Goal: Task Accomplishment & Management: Use online tool/utility

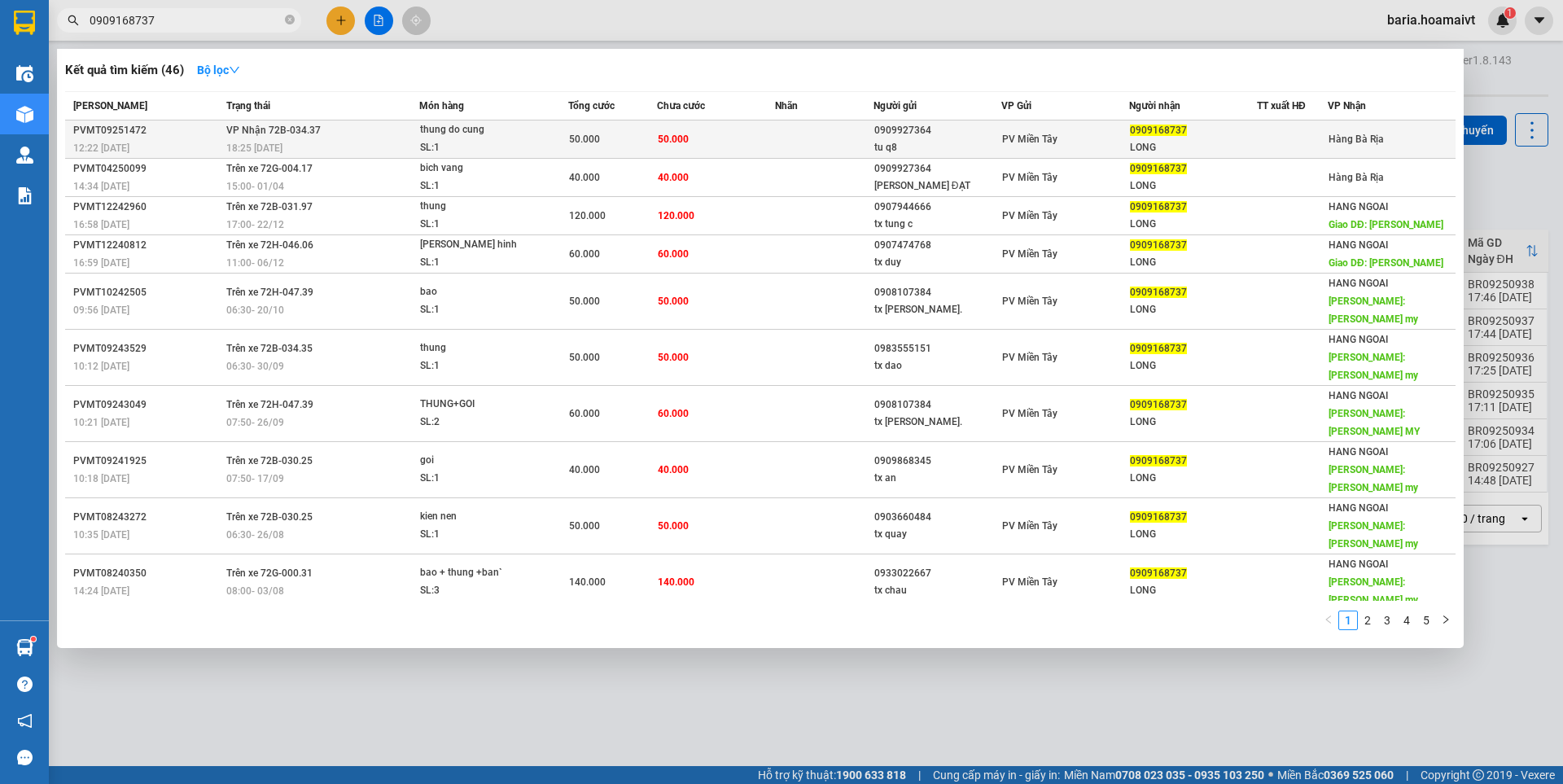
type input "0909168737"
click at [1233, 147] on div "LONG" at bounding box center [1193, 147] width 126 height 17
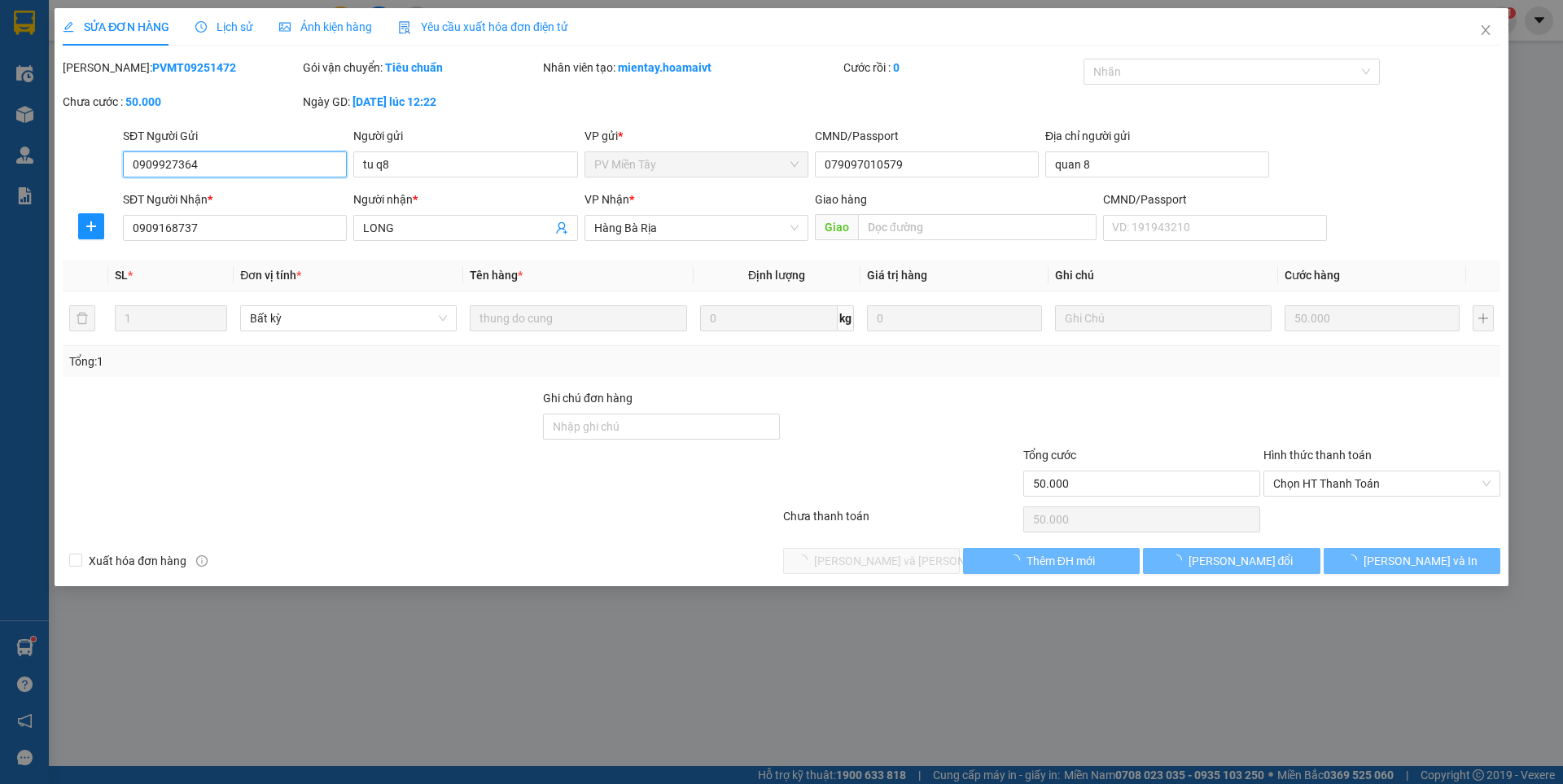
type input "0909927364"
type input "tu q8"
type input "079097010579"
type input "quan 8"
type input "0909168737"
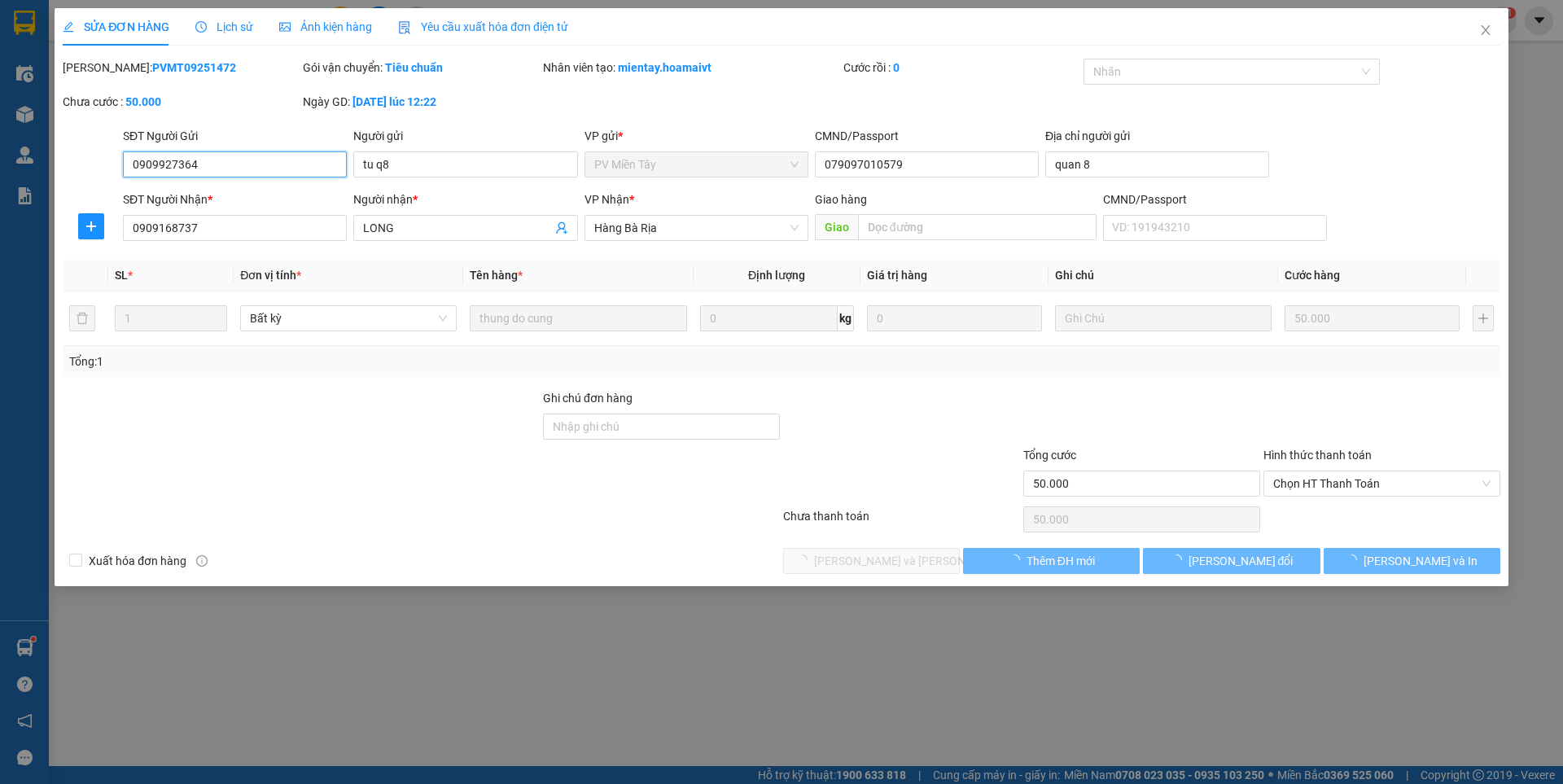
type input "LONG"
type input "50.000"
click at [1368, 481] on span "Chọn HT Thanh Toán" at bounding box center [1382, 483] width 217 height 25
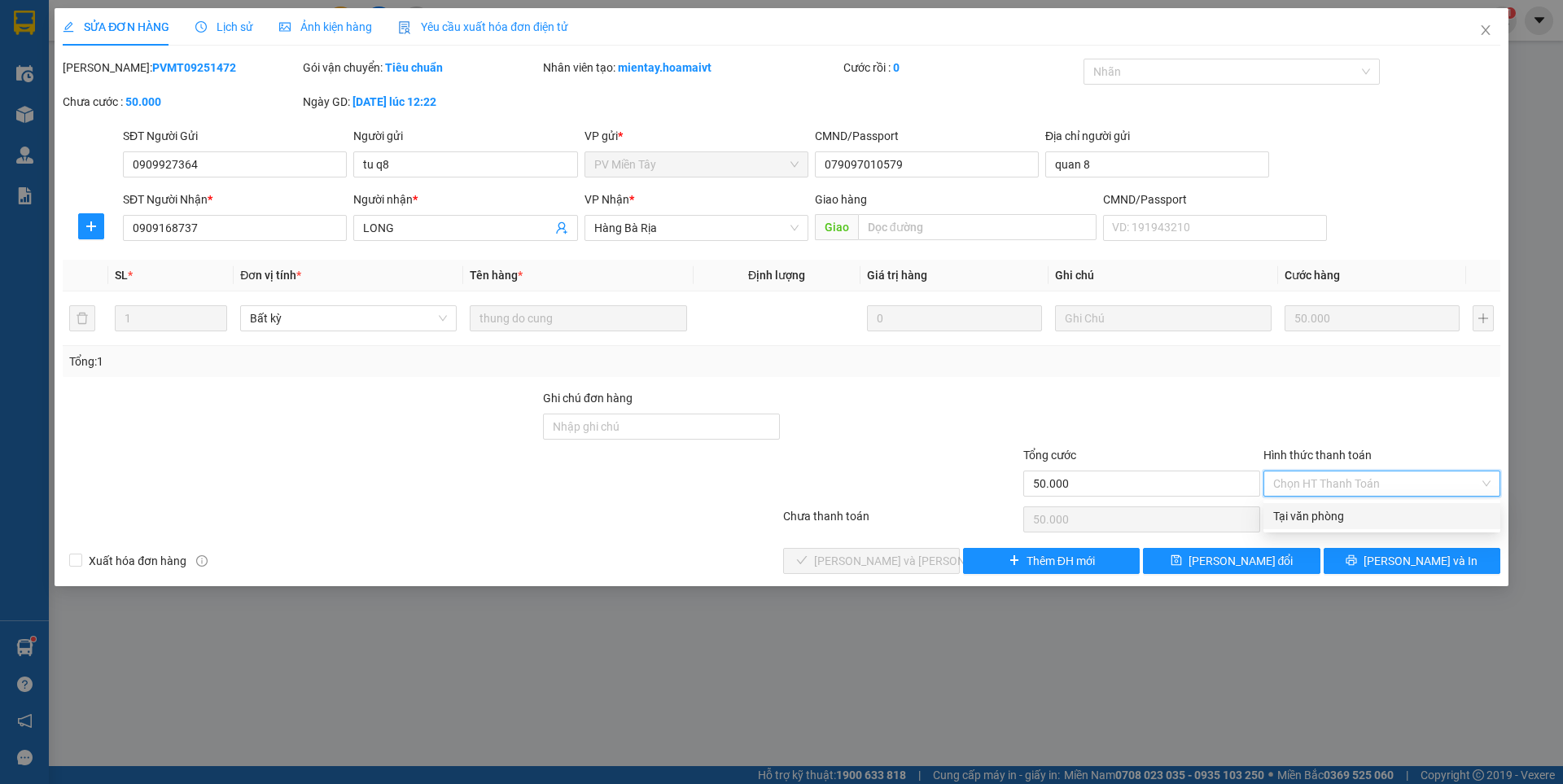
click at [1326, 514] on div "Tại văn phòng" at bounding box center [1382, 517] width 217 height 18
type input "0"
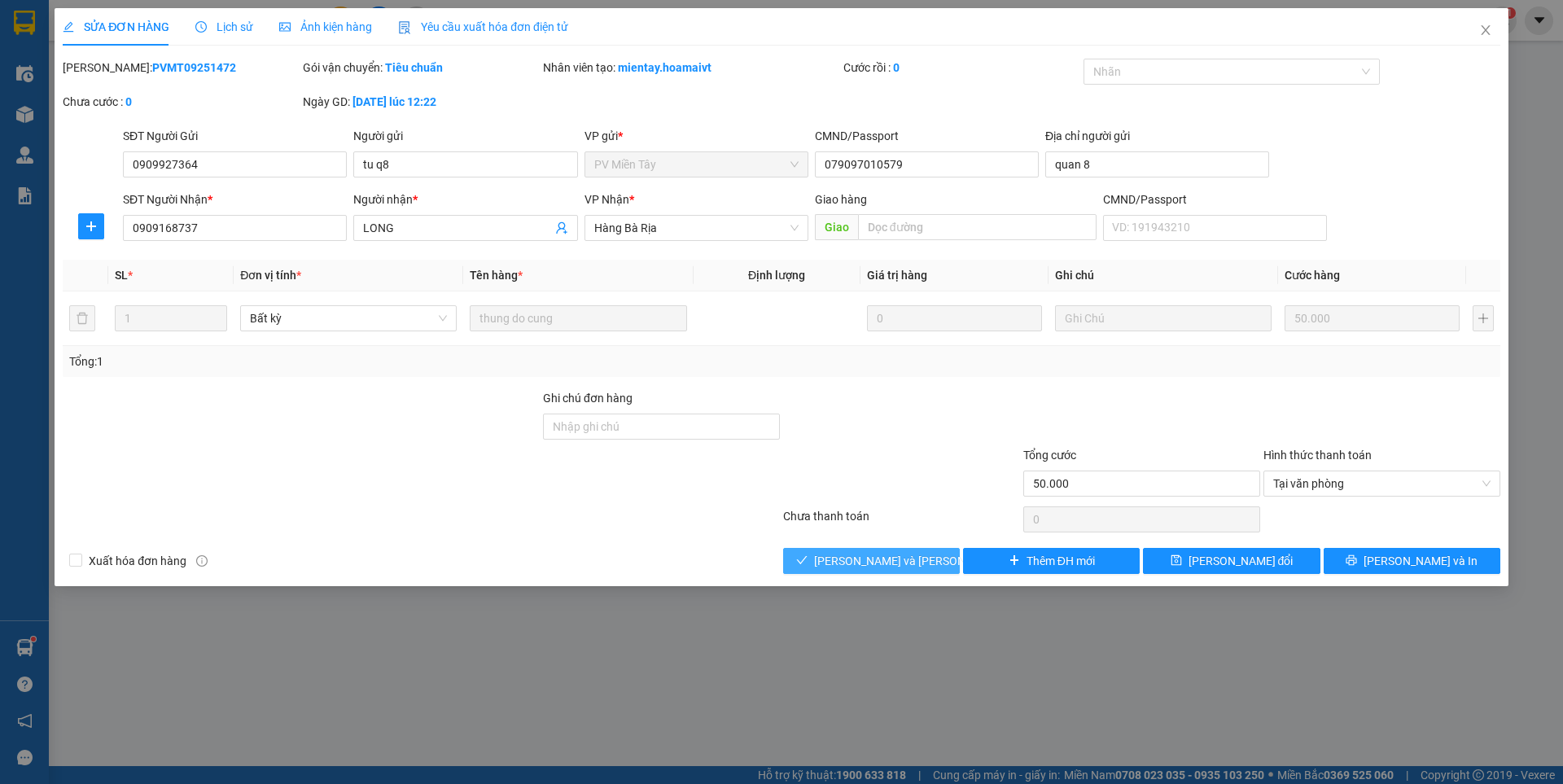
click at [921, 568] on span "[PERSON_NAME] và [PERSON_NAME] hàng" at bounding box center [924, 561] width 220 height 18
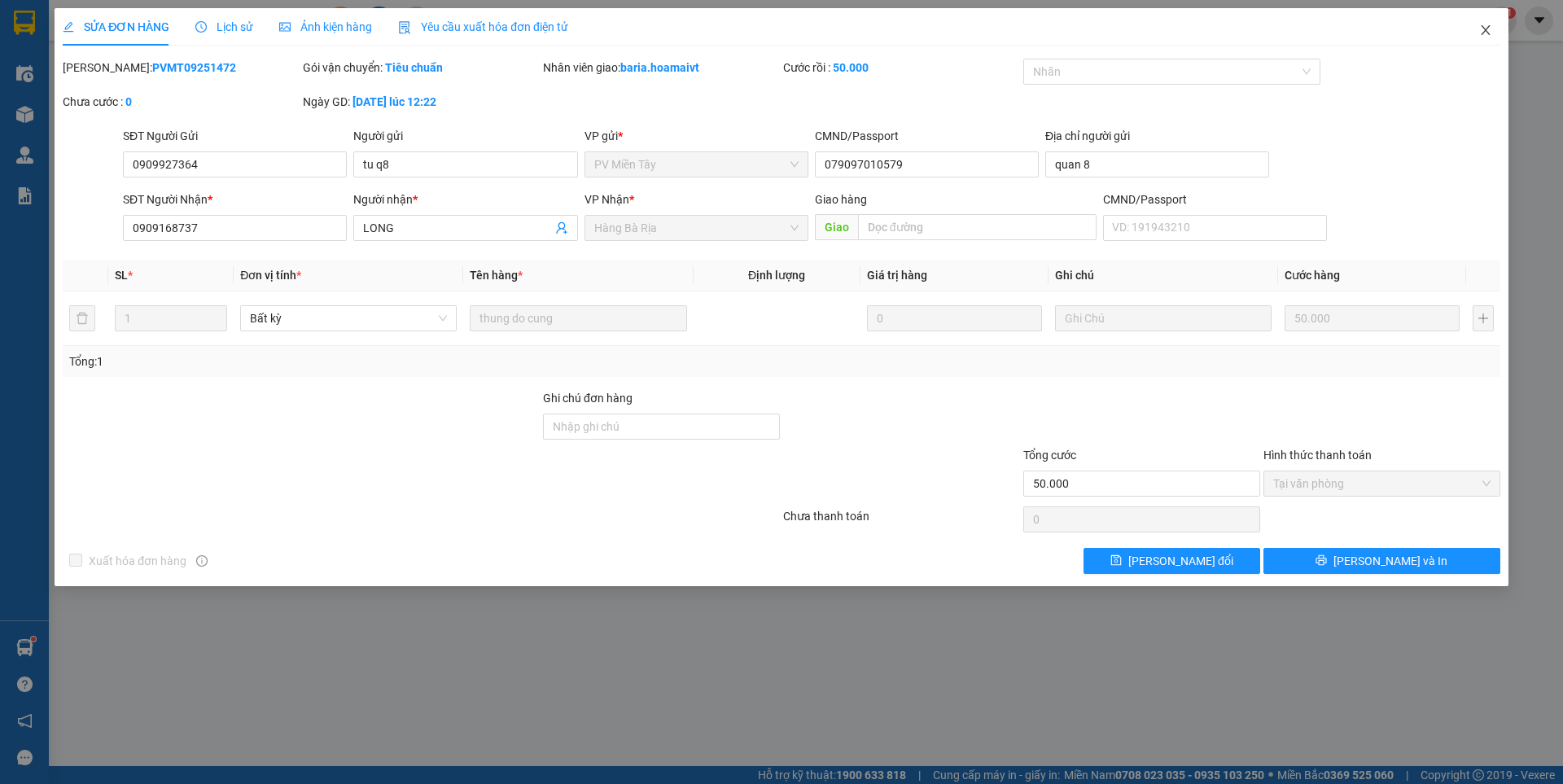
drag, startPoint x: 1484, startPoint y: 26, endPoint x: 197, endPoint y: 20, distance: 1287.0
click at [1484, 26] on icon "close" at bounding box center [1486, 30] width 13 height 13
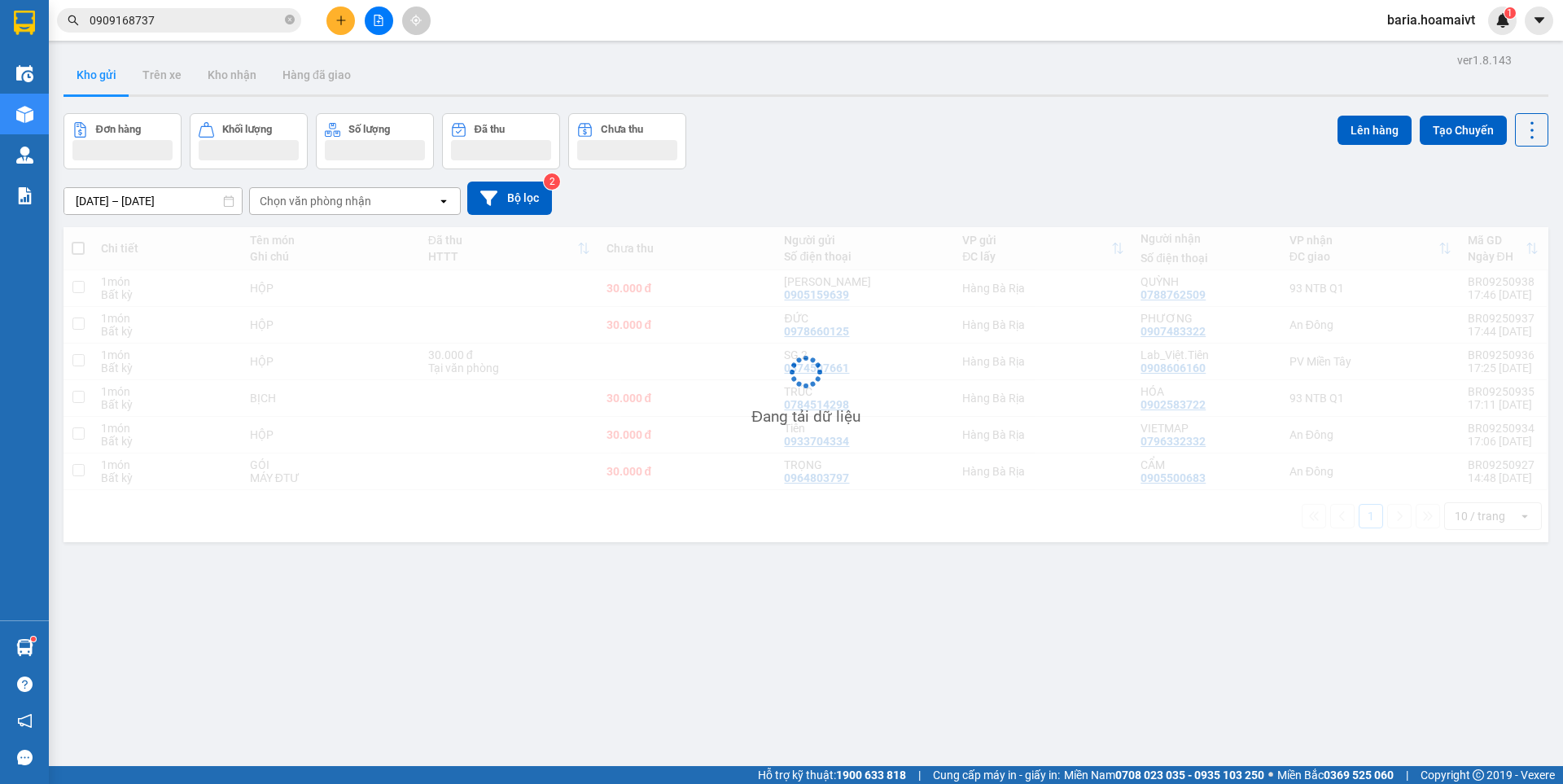
click at [197, 19] on input "0909168737" at bounding box center [185, 21] width 192 height 18
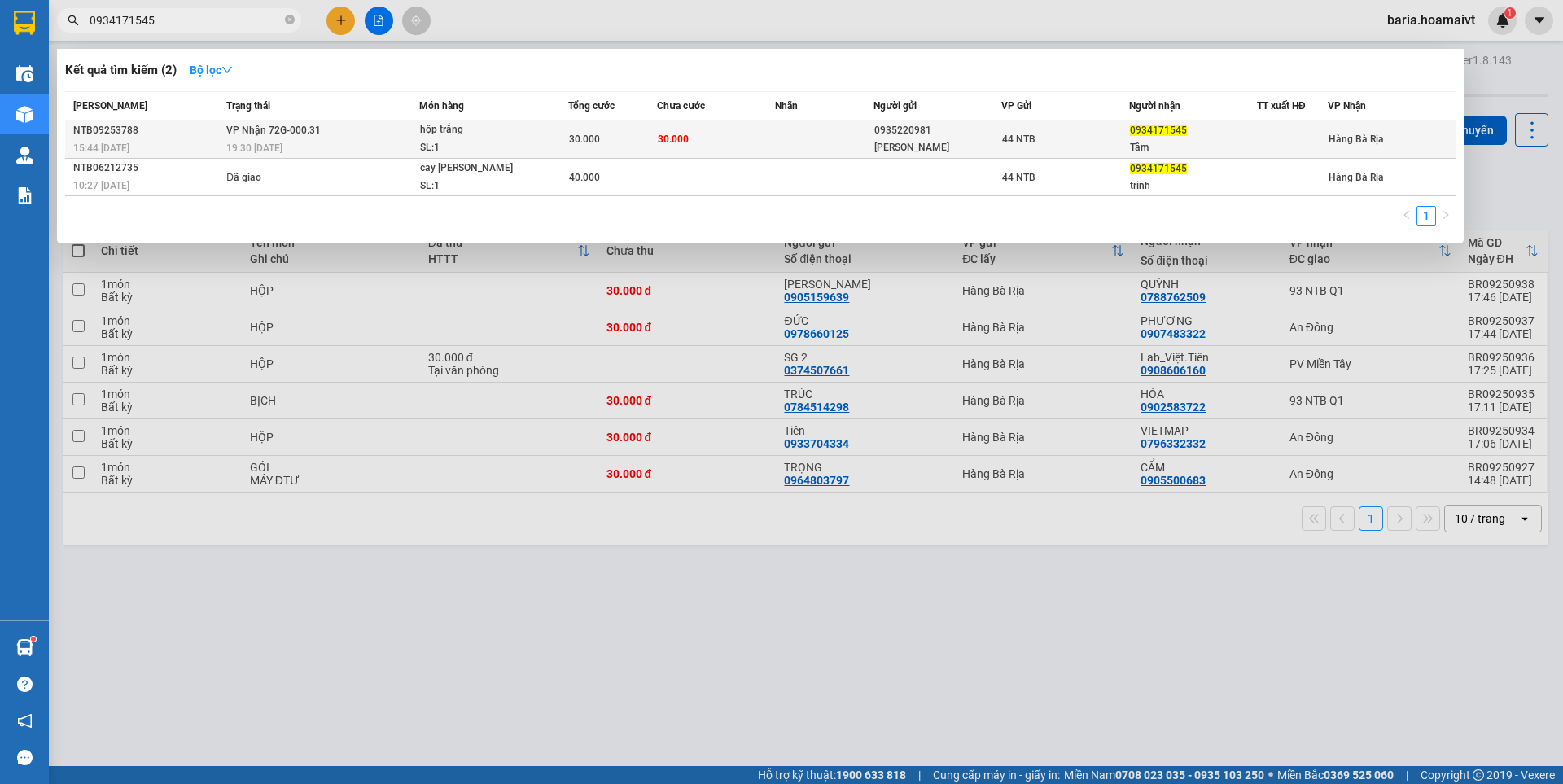
type input "0934171545"
click at [516, 134] on div "hộp trắng" at bounding box center [481, 130] width 122 height 18
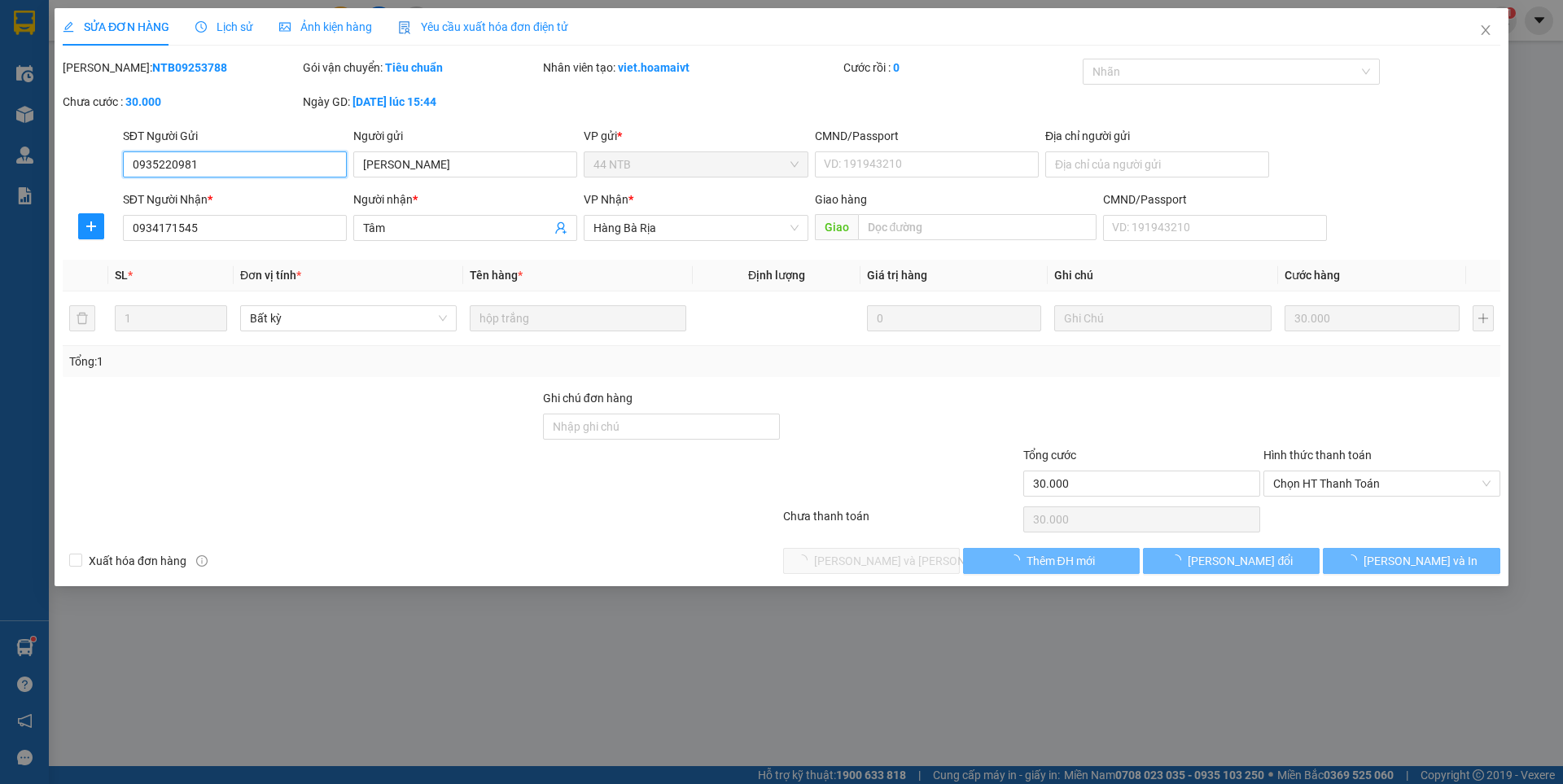
type input "0935220981"
type input "[PERSON_NAME]"
type input "0934171545"
type input "Tâm"
type input "30.000"
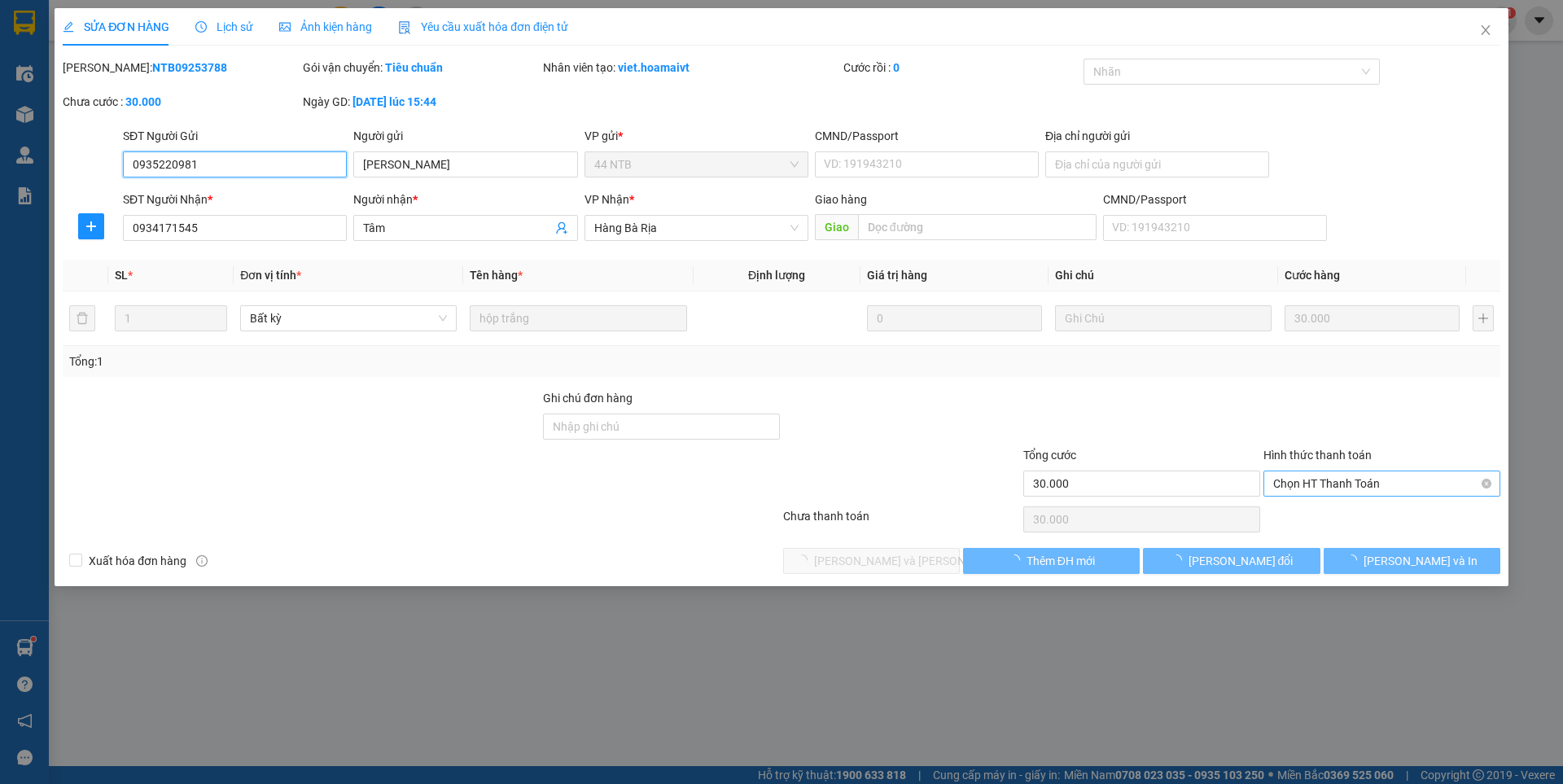
click at [1374, 481] on span "Chọn HT Thanh Toán" at bounding box center [1382, 483] width 217 height 25
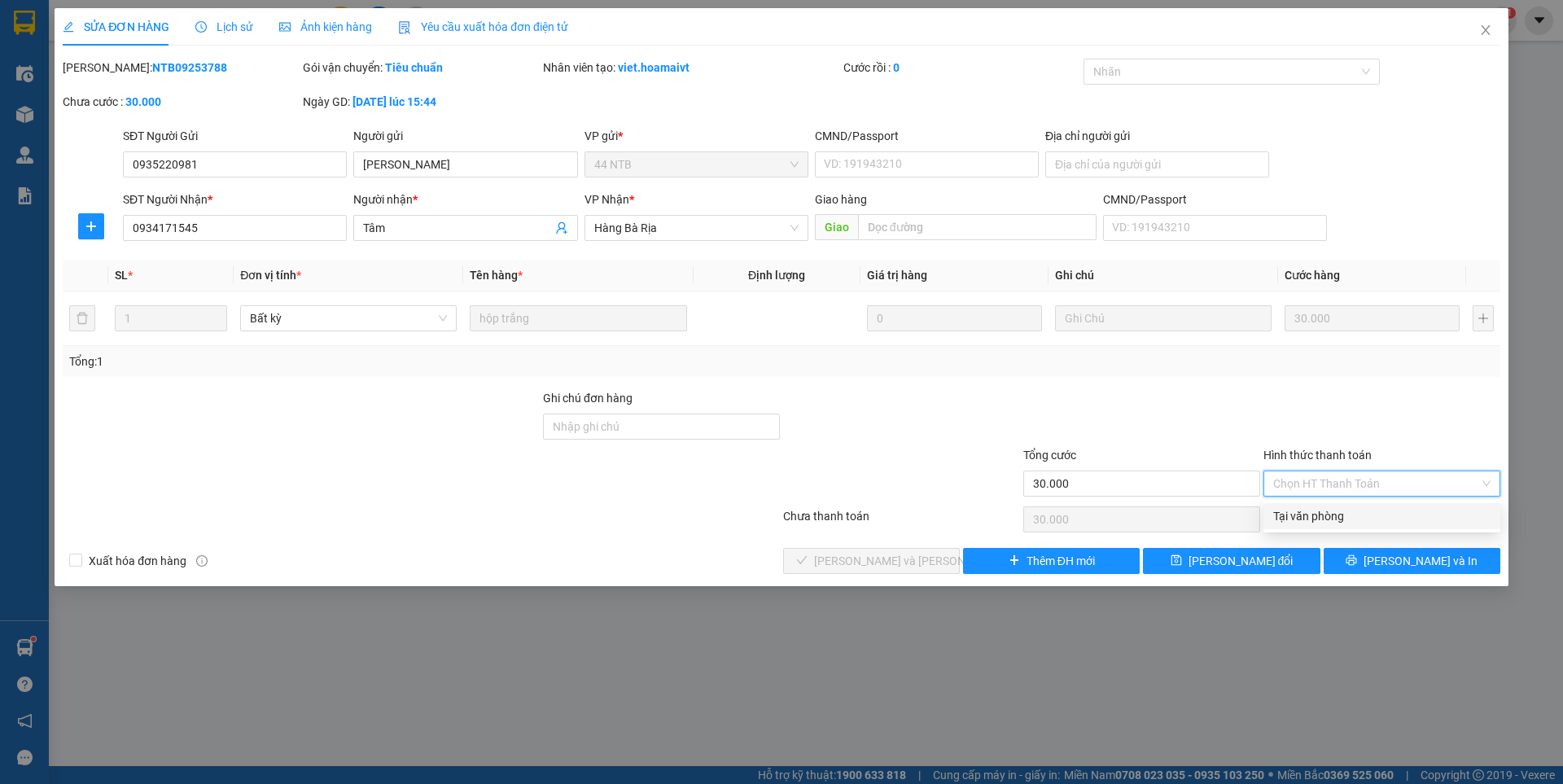
drag, startPoint x: 1344, startPoint y: 514, endPoint x: 895, endPoint y: 555, distance: 450.9
click at [1341, 513] on div "Tại văn phòng" at bounding box center [1382, 517] width 217 height 18
type input "0"
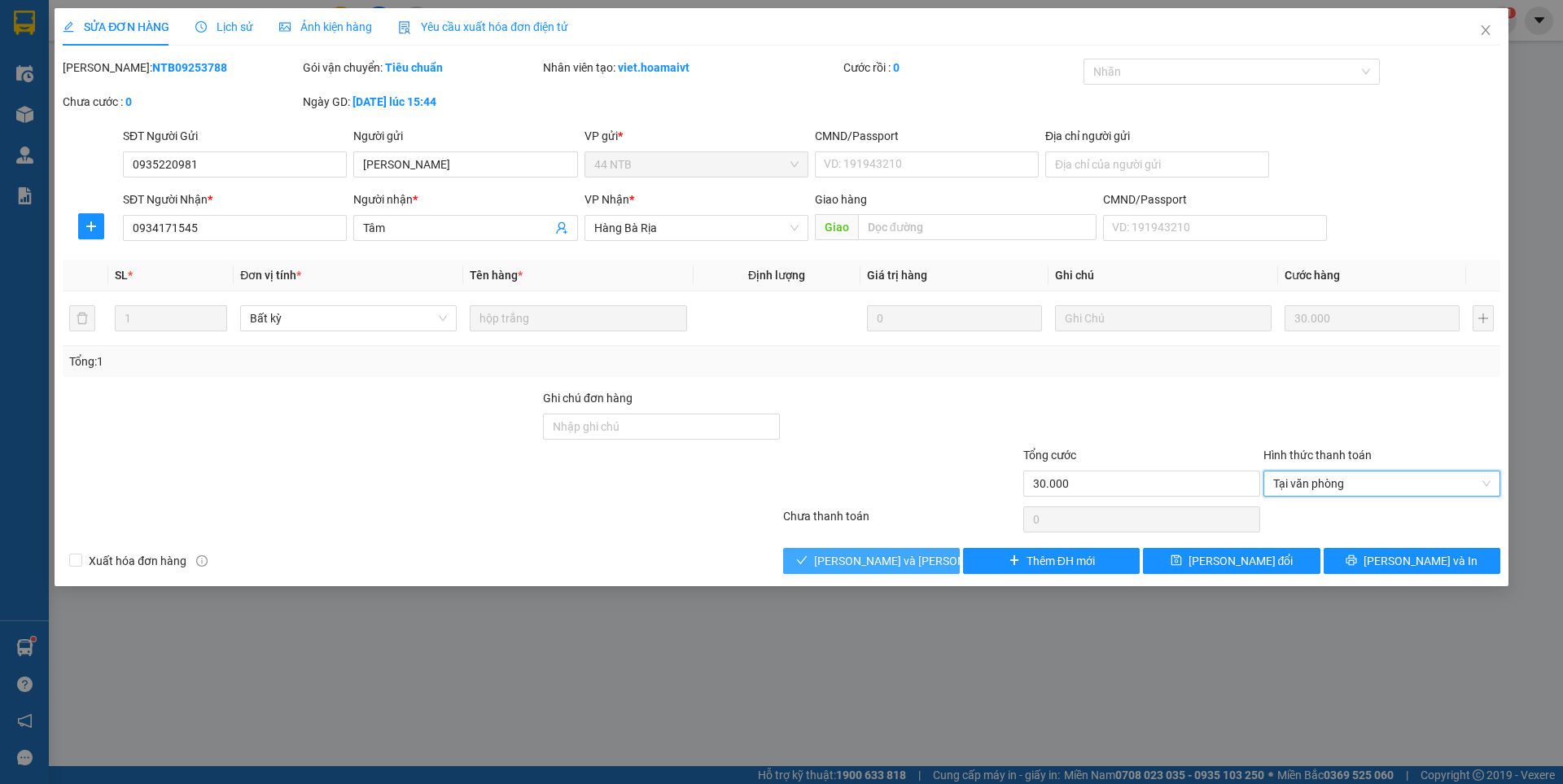
click at [895, 555] on span "[PERSON_NAME] và [PERSON_NAME] hàng" at bounding box center [924, 561] width 220 height 18
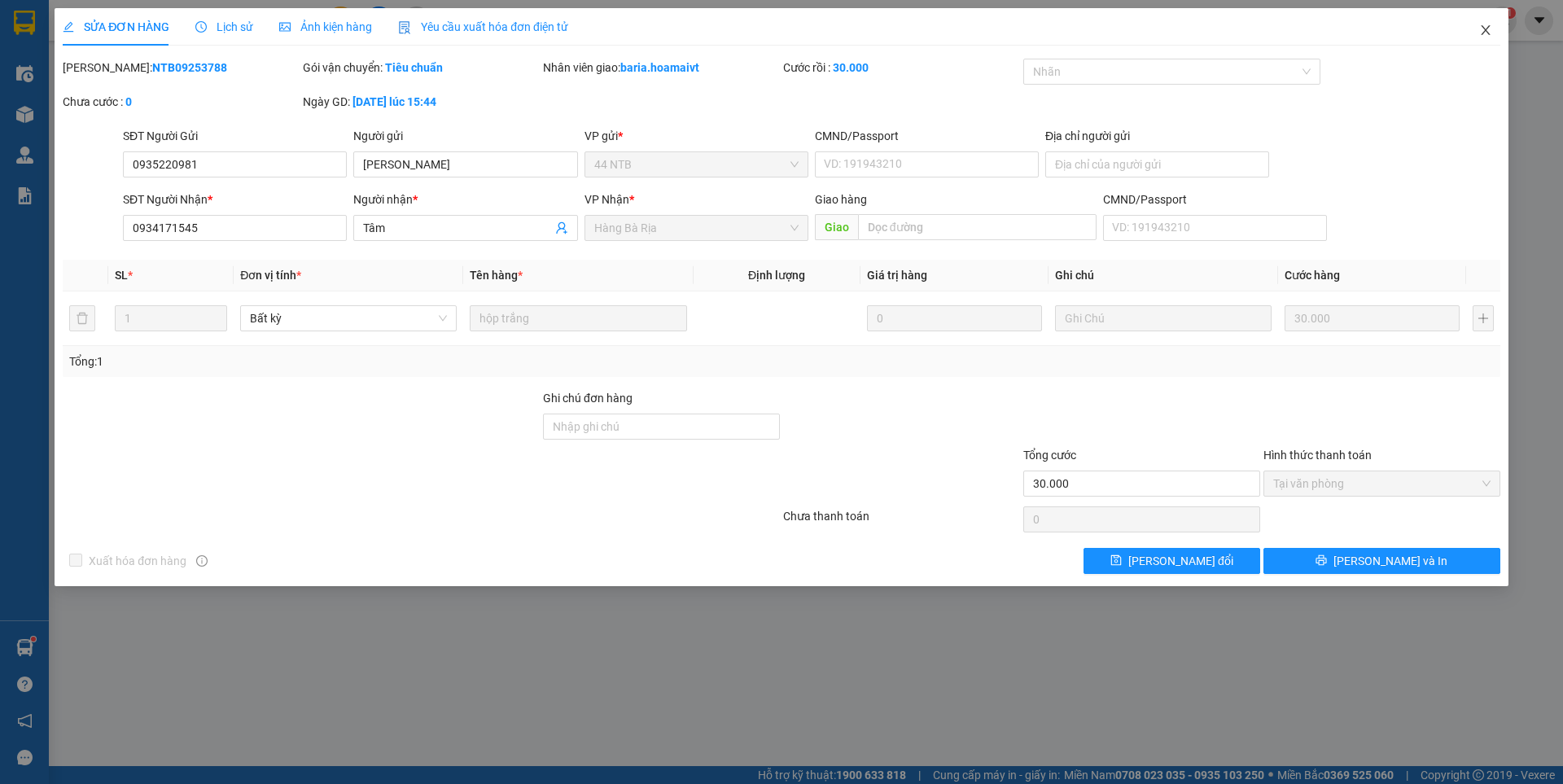
click at [1487, 33] on icon "close" at bounding box center [1486, 30] width 9 height 10
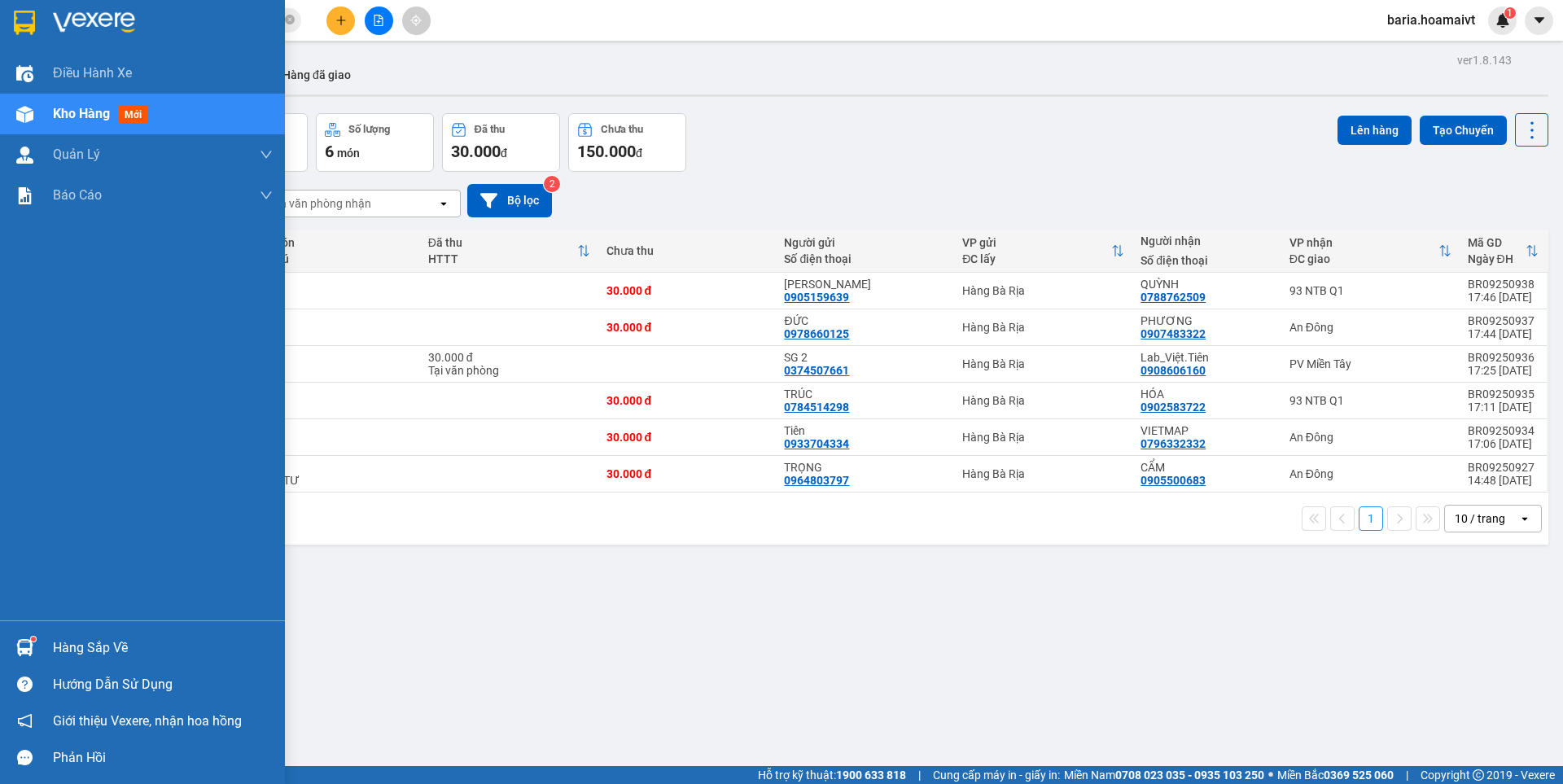
click at [76, 112] on span "Kho hàng" at bounding box center [81, 113] width 57 height 15
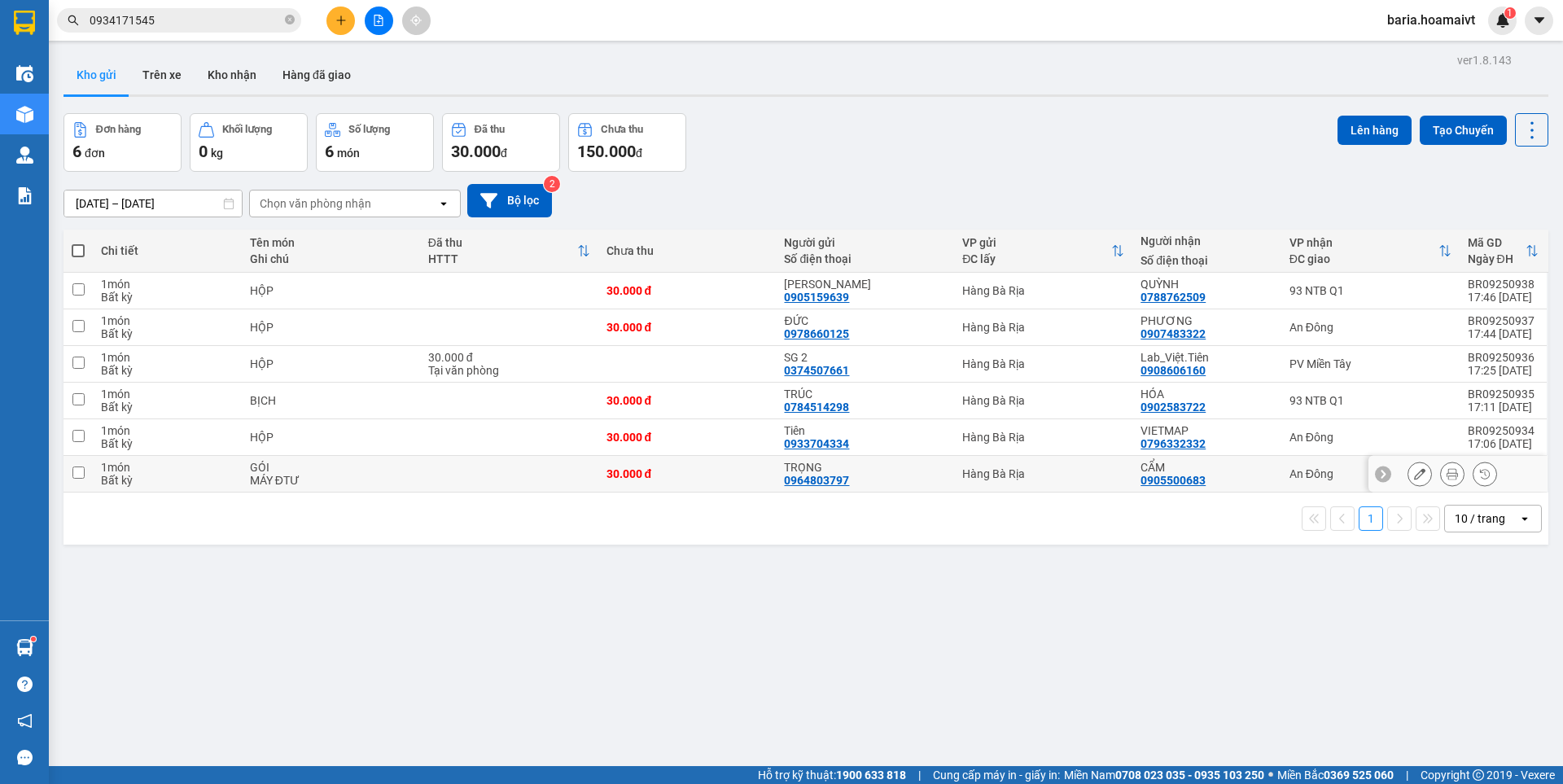
click at [1304, 476] on div "An Đông" at bounding box center [1371, 474] width 162 height 13
checkbox input "true"
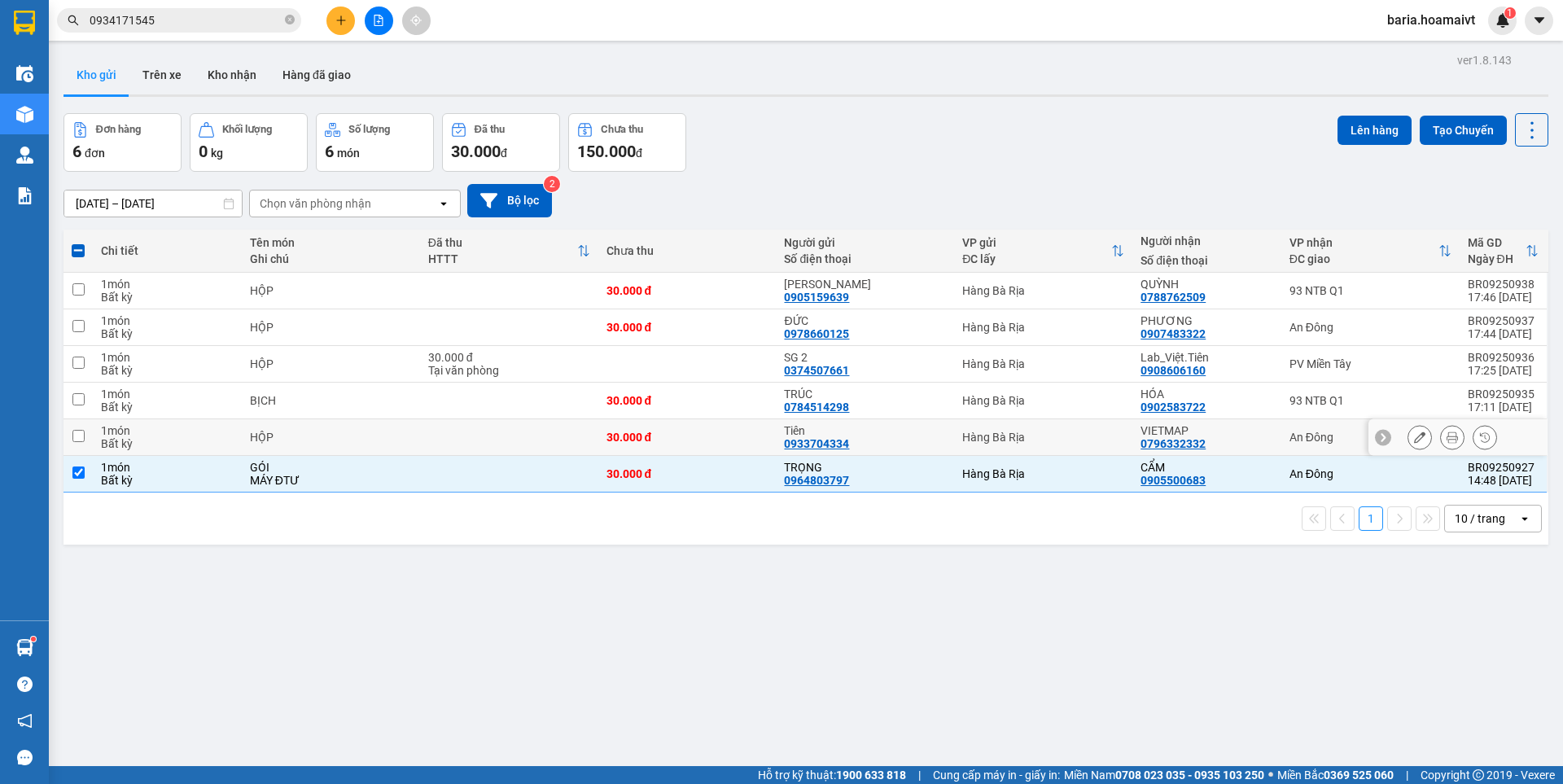
click at [1297, 438] on div "An Đông" at bounding box center [1371, 437] width 162 height 13
checkbox input "true"
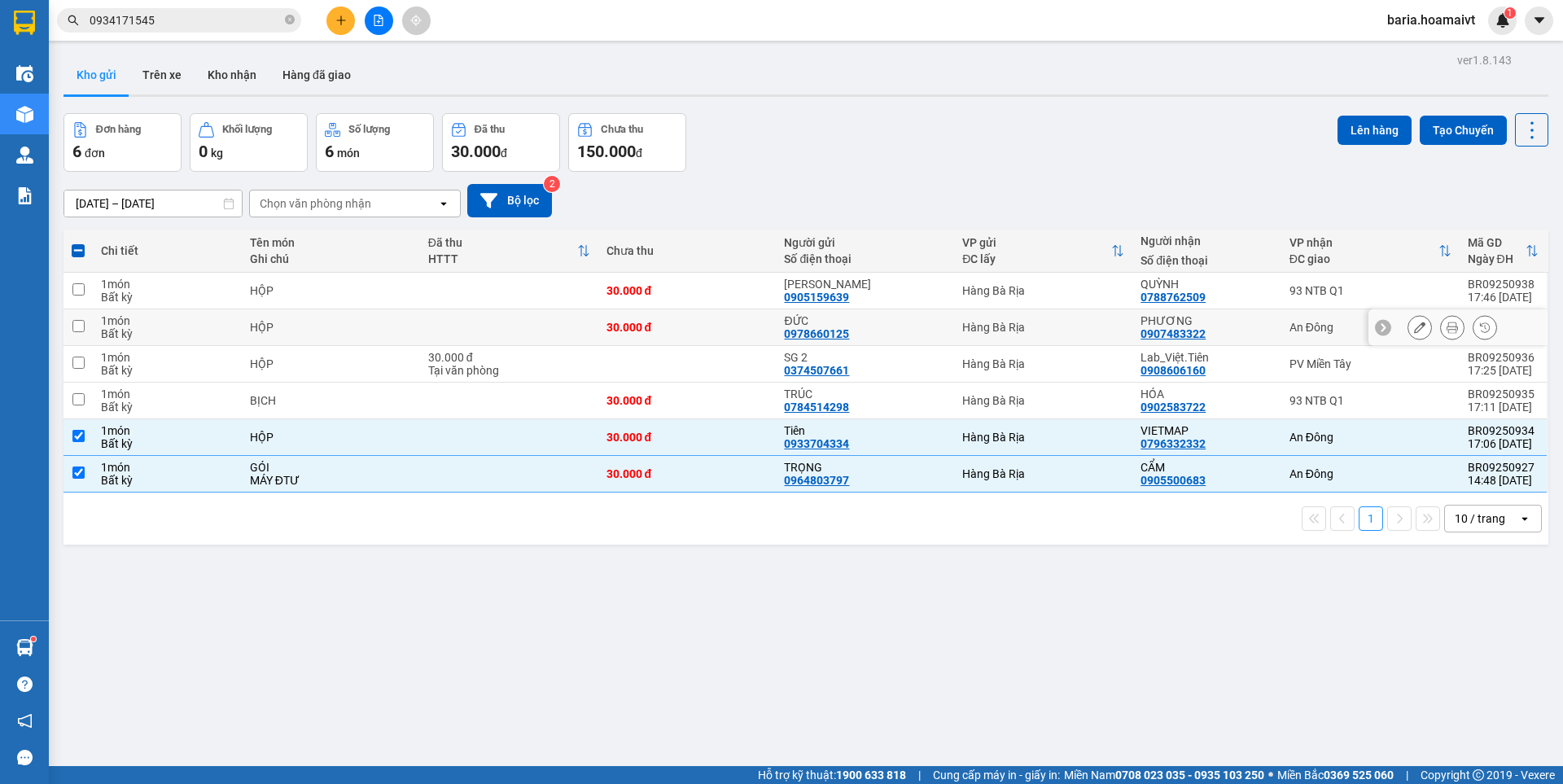
click at [1296, 327] on div "An Đông" at bounding box center [1371, 327] width 162 height 13
checkbox input "true"
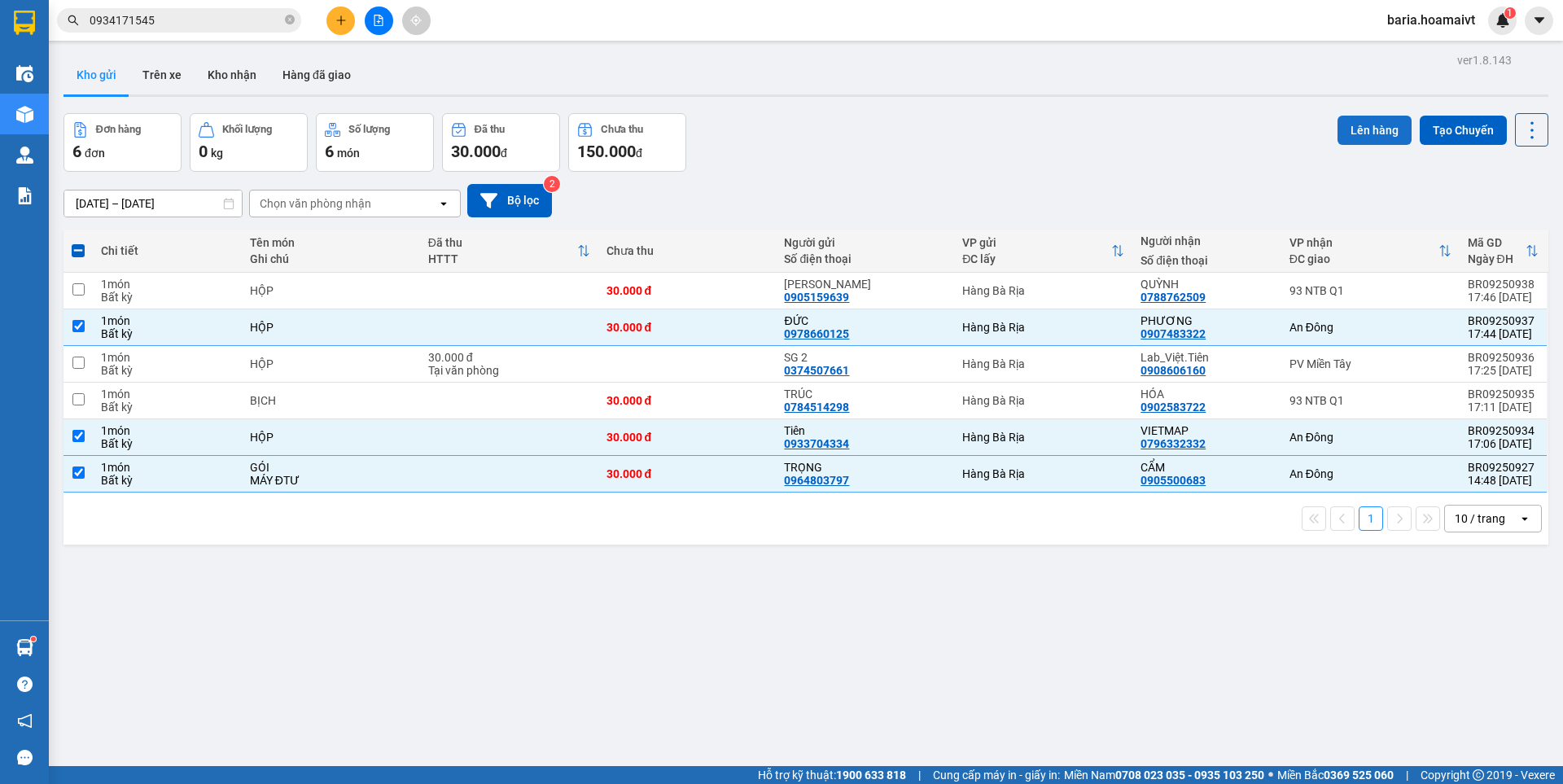
click at [1359, 130] on button "Lên hàng" at bounding box center [1374, 130] width 74 height 29
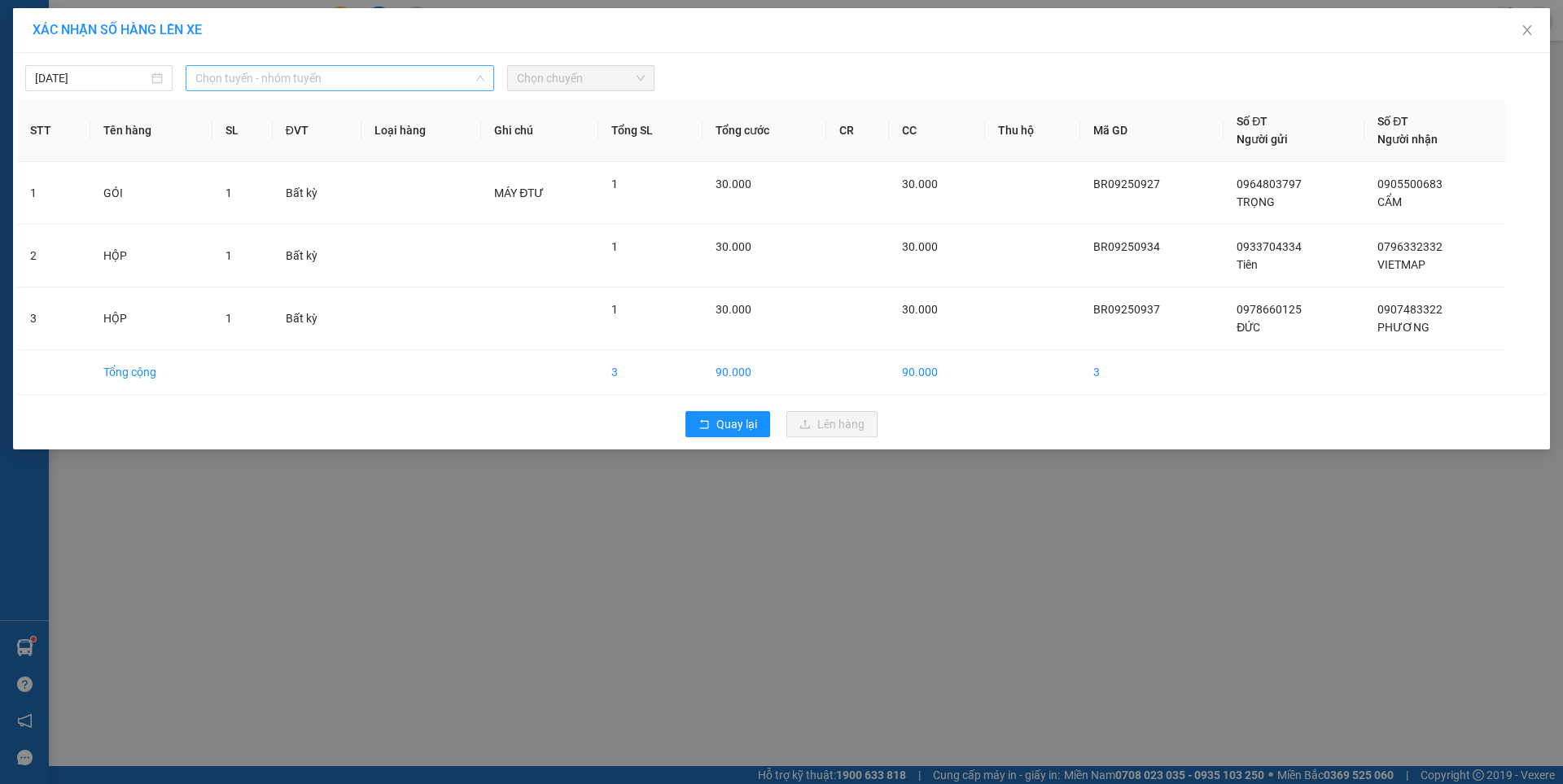
click at [318, 75] on span "Chọn tuyến - nhóm tuyến" at bounding box center [340, 77] width 289 height 25
type input "0520"
click at [237, 76] on input "0520" at bounding box center [334, 77] width 277 height 25
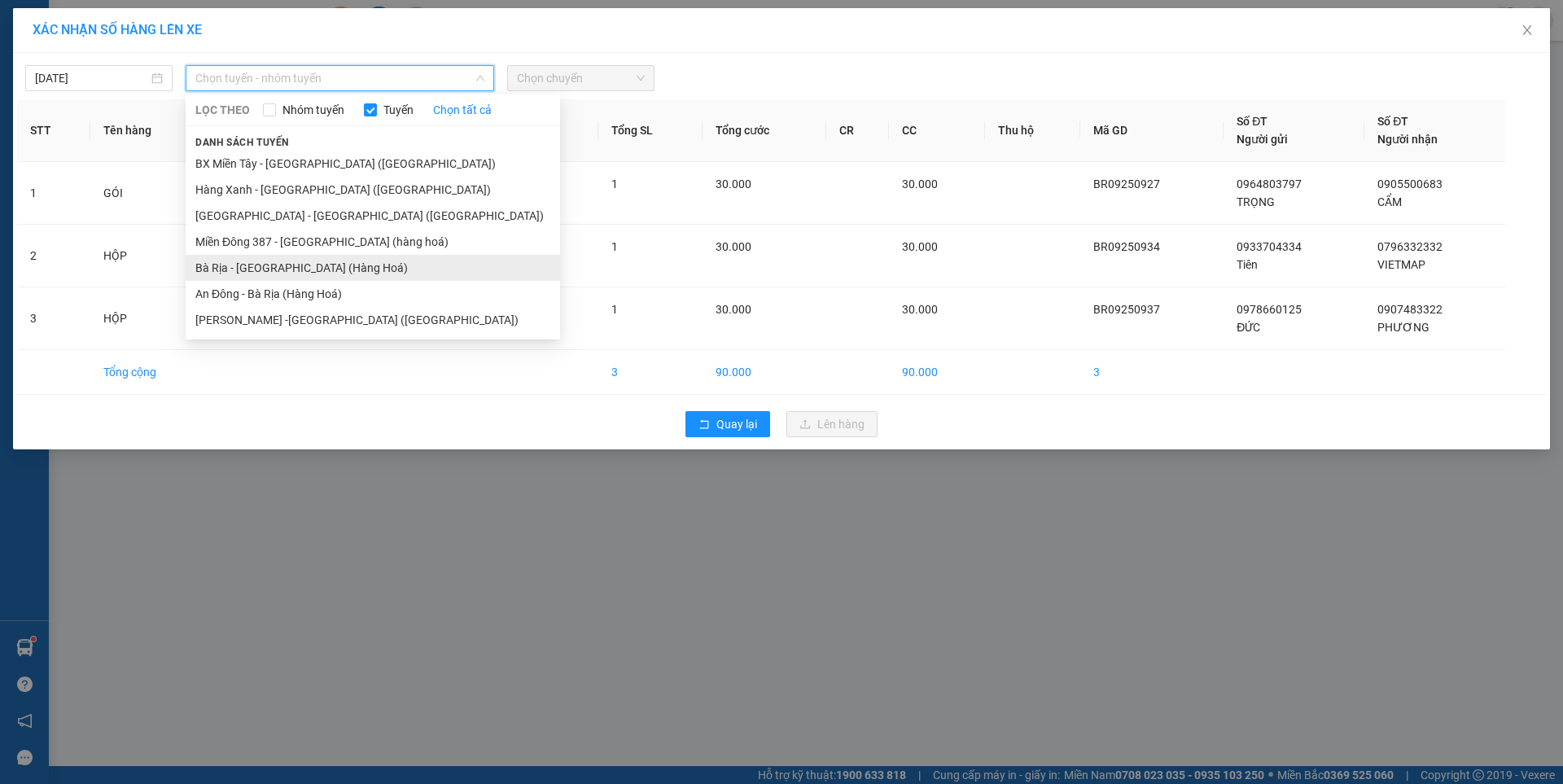
click at [228, 263] on li "Bà Rịa - [GEOGRAPHIC_DATA] (Hàng Hoá)" at bounding box center [373, 267] width 375 height 26
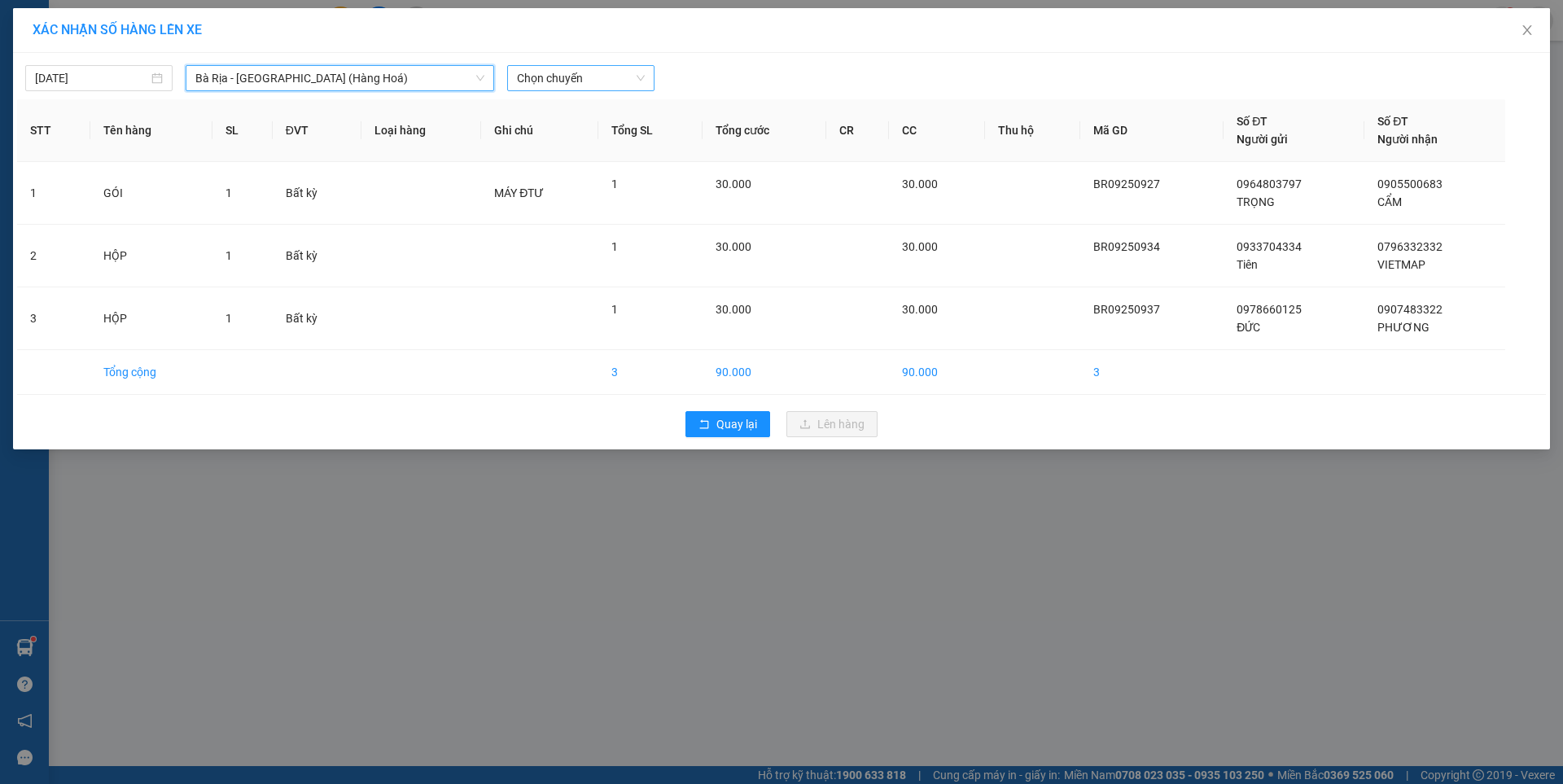
click at [538, 79] on span "Chọn chuyến" at bounding box center [580, 77] width 128 height 25
type input "0520"
click at [618, 135] on div "Thêm chuyến " 05:20 "" at bounding box center [593, 137] width 172 height 27
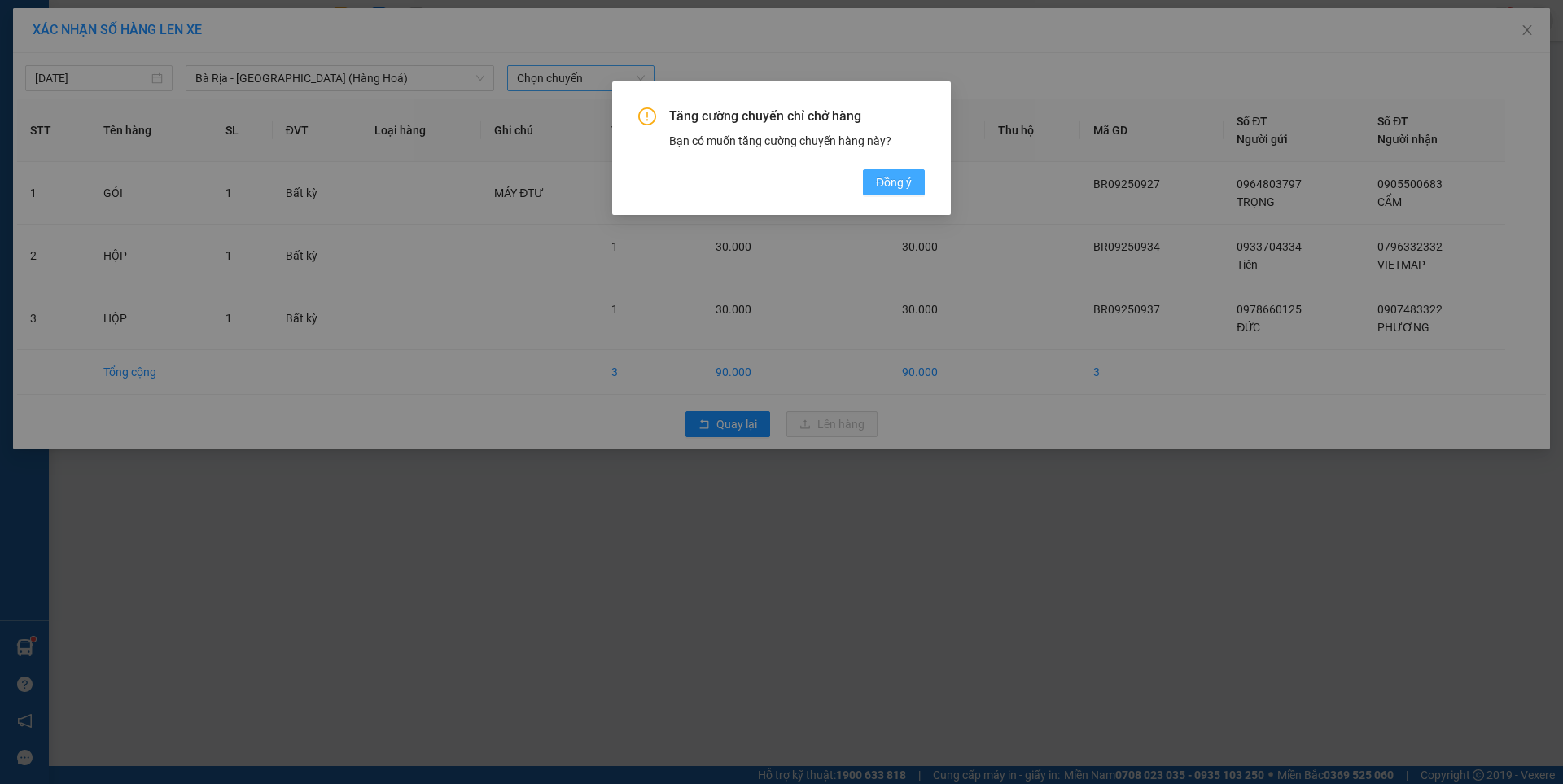
click at [904, 175] on span "Đồng ý" at bounding box center [893, 183] width 35 height 18
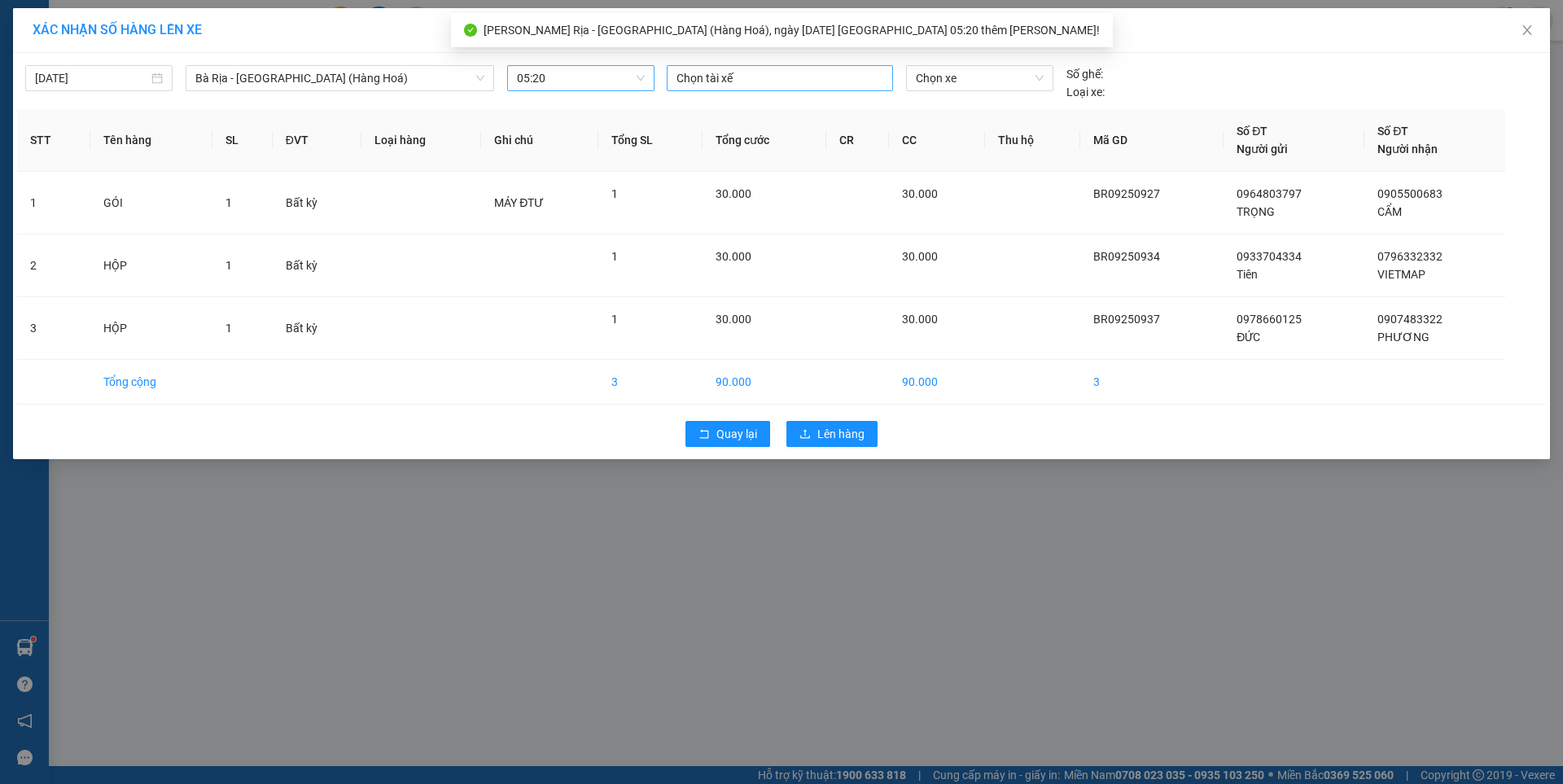
click at [832, 78] on div at bounding box center [780, 77] width 218 height 19
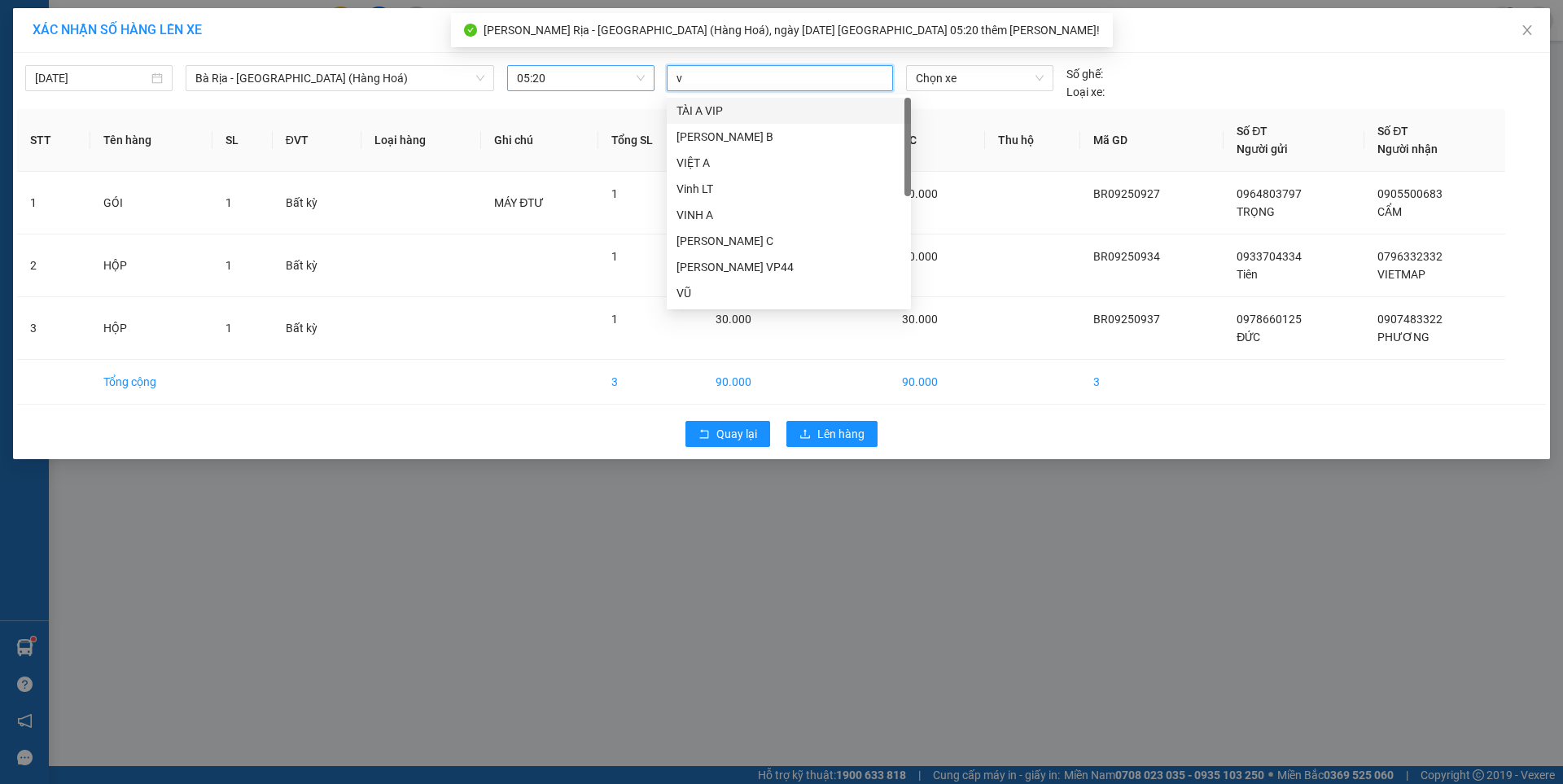
type input "vu"
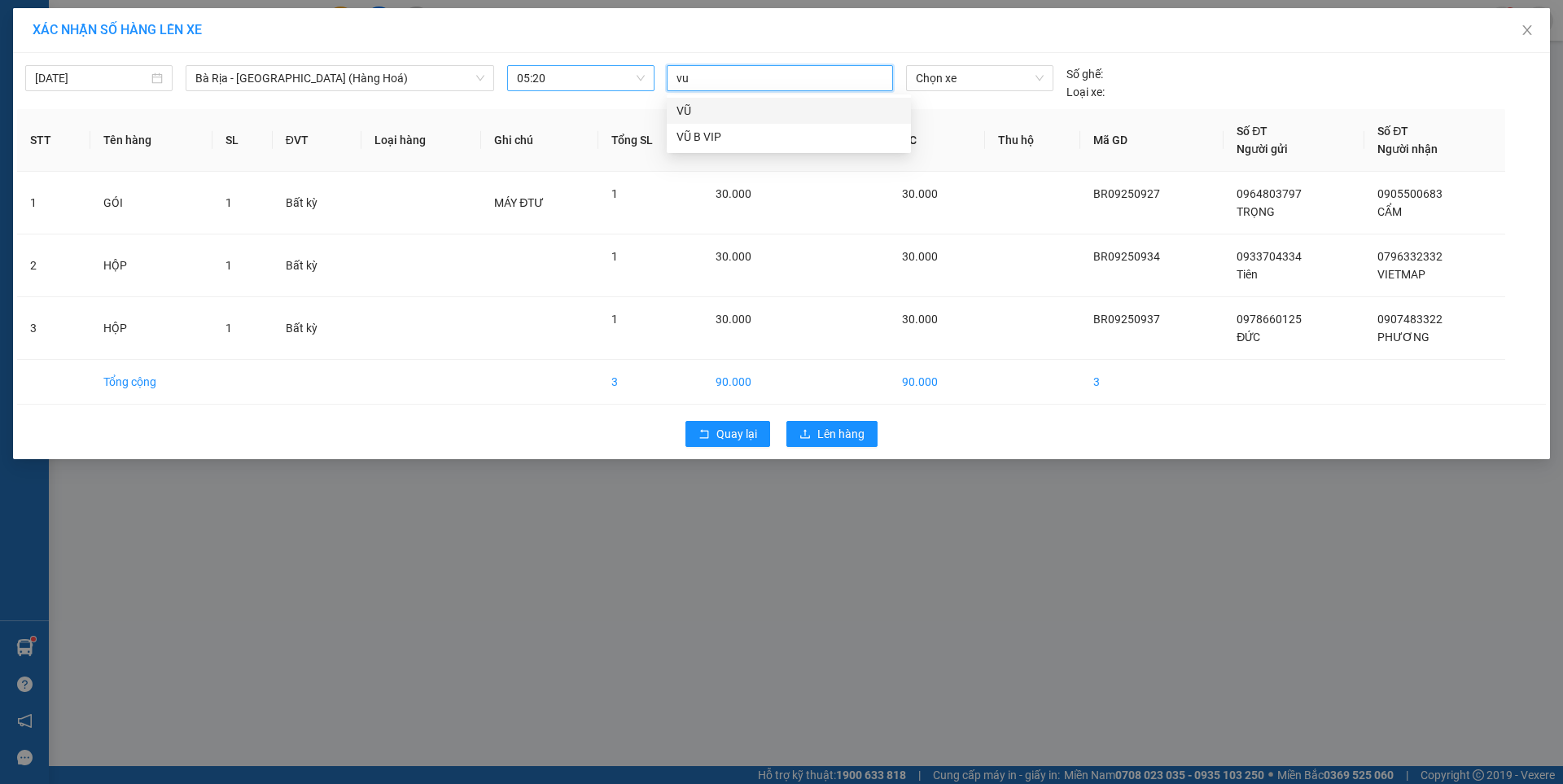
click at [686, 106] on div "VŨ" at bounding box center [789, 111] width 225 height 18
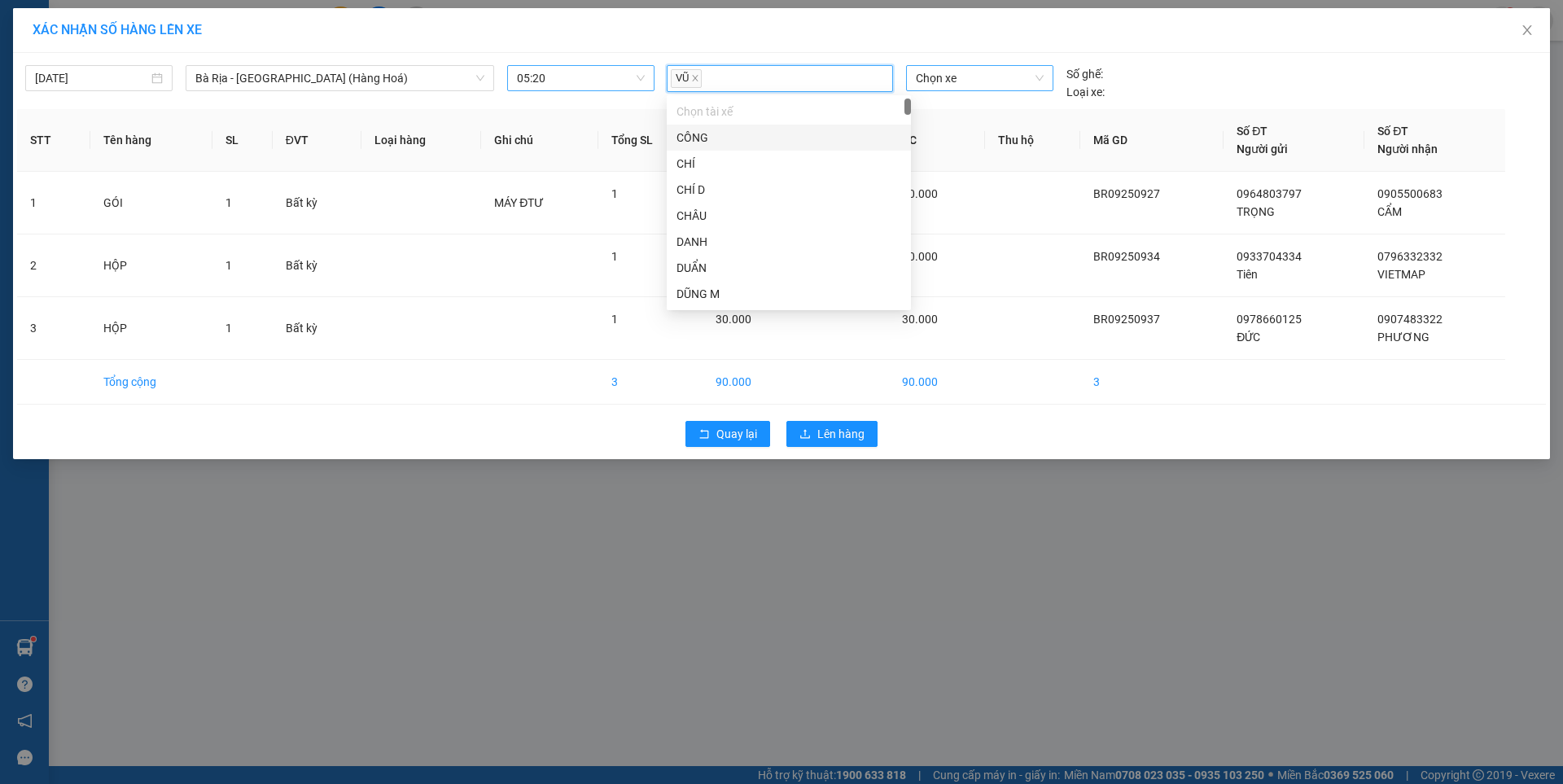
click at [997, 85] on span "Chọn xe" at bounding box center [980, 77] width 127 height 25
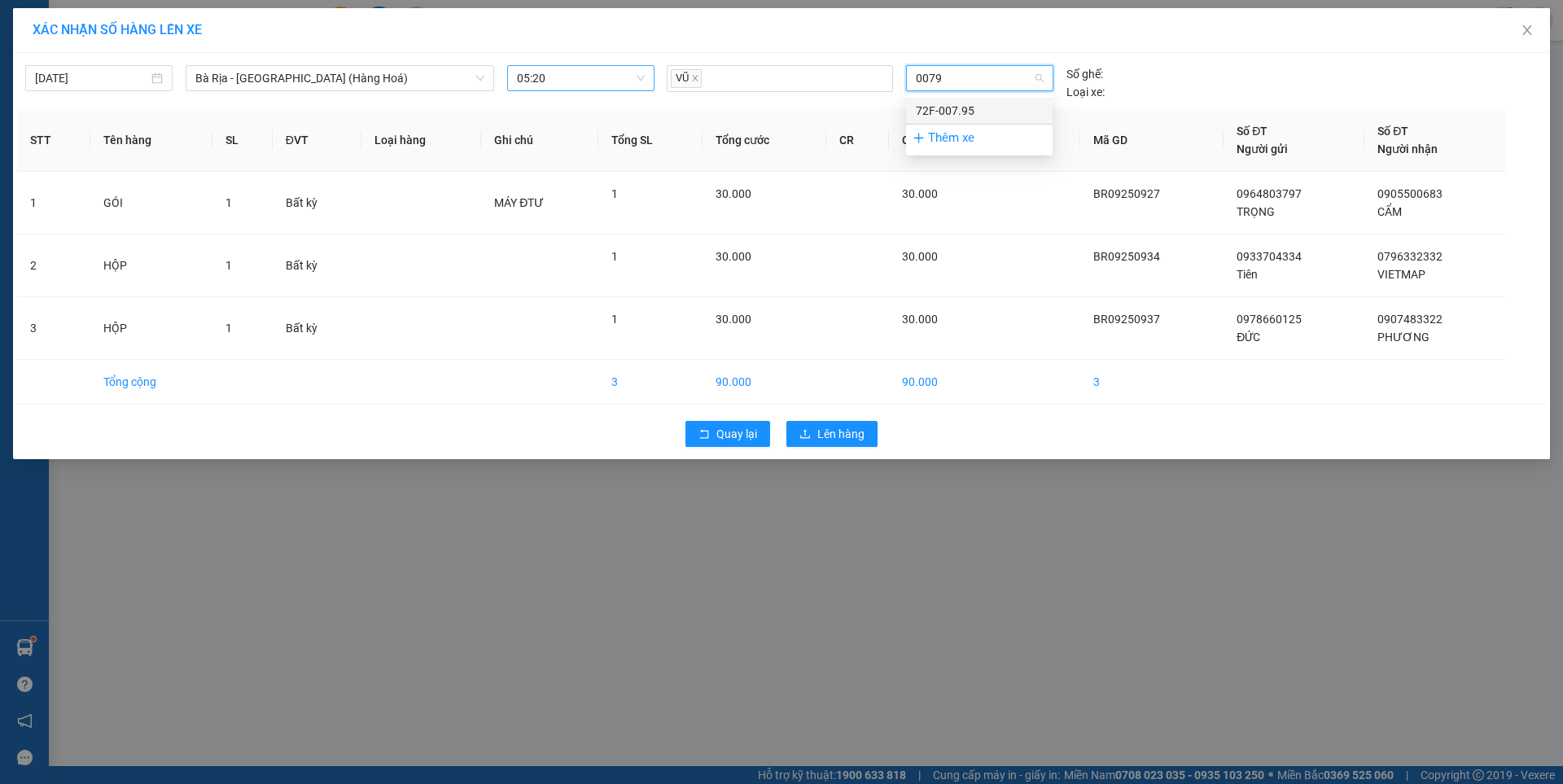
type input "00795"
click at [954, 108] on div "72F-007.95" at bounding box center [980, 111] width 127 height 18
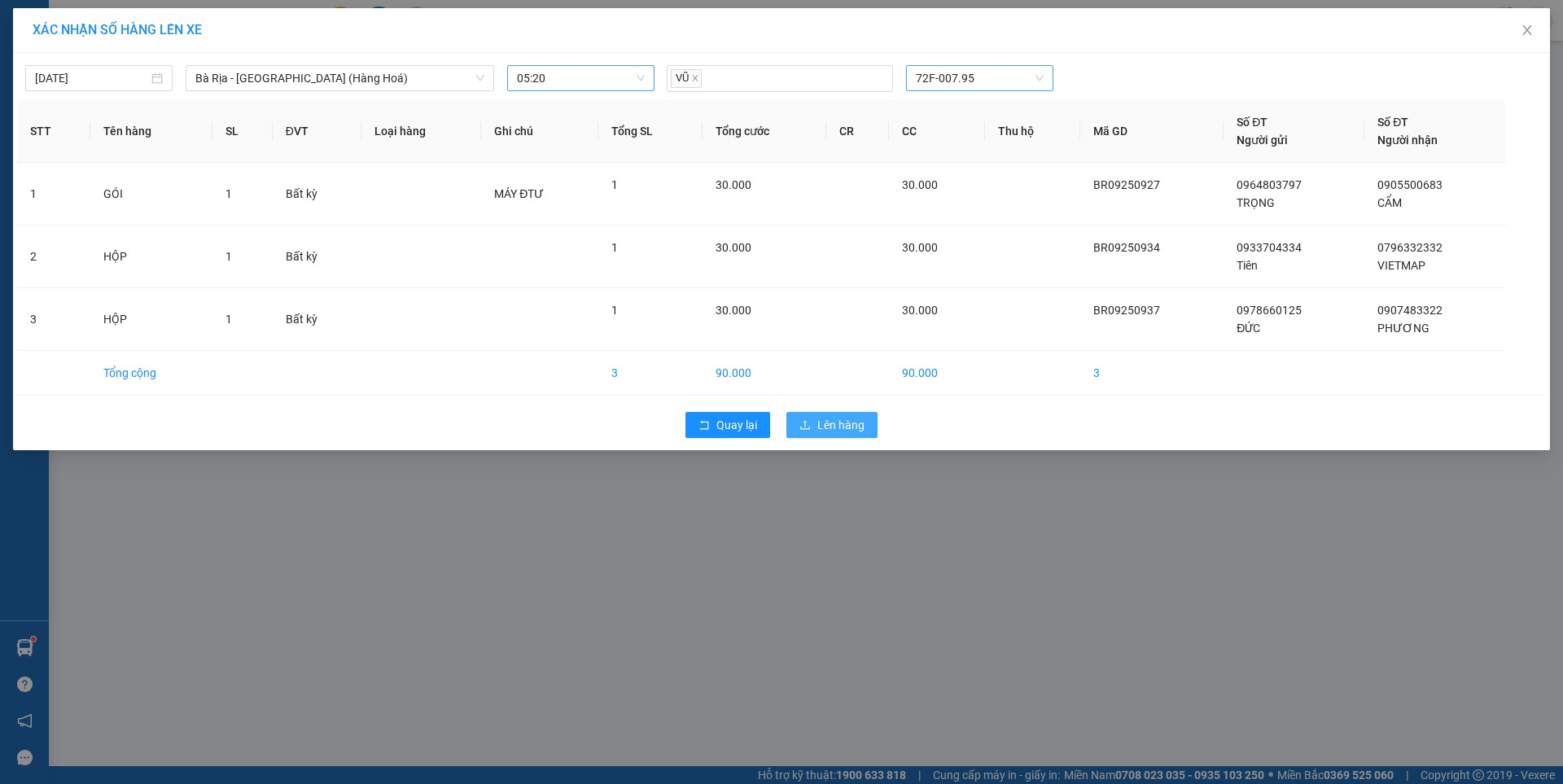
click at [830, 425] on span "Lên hàng" at bounding box center [841, 425] width 47 height 18
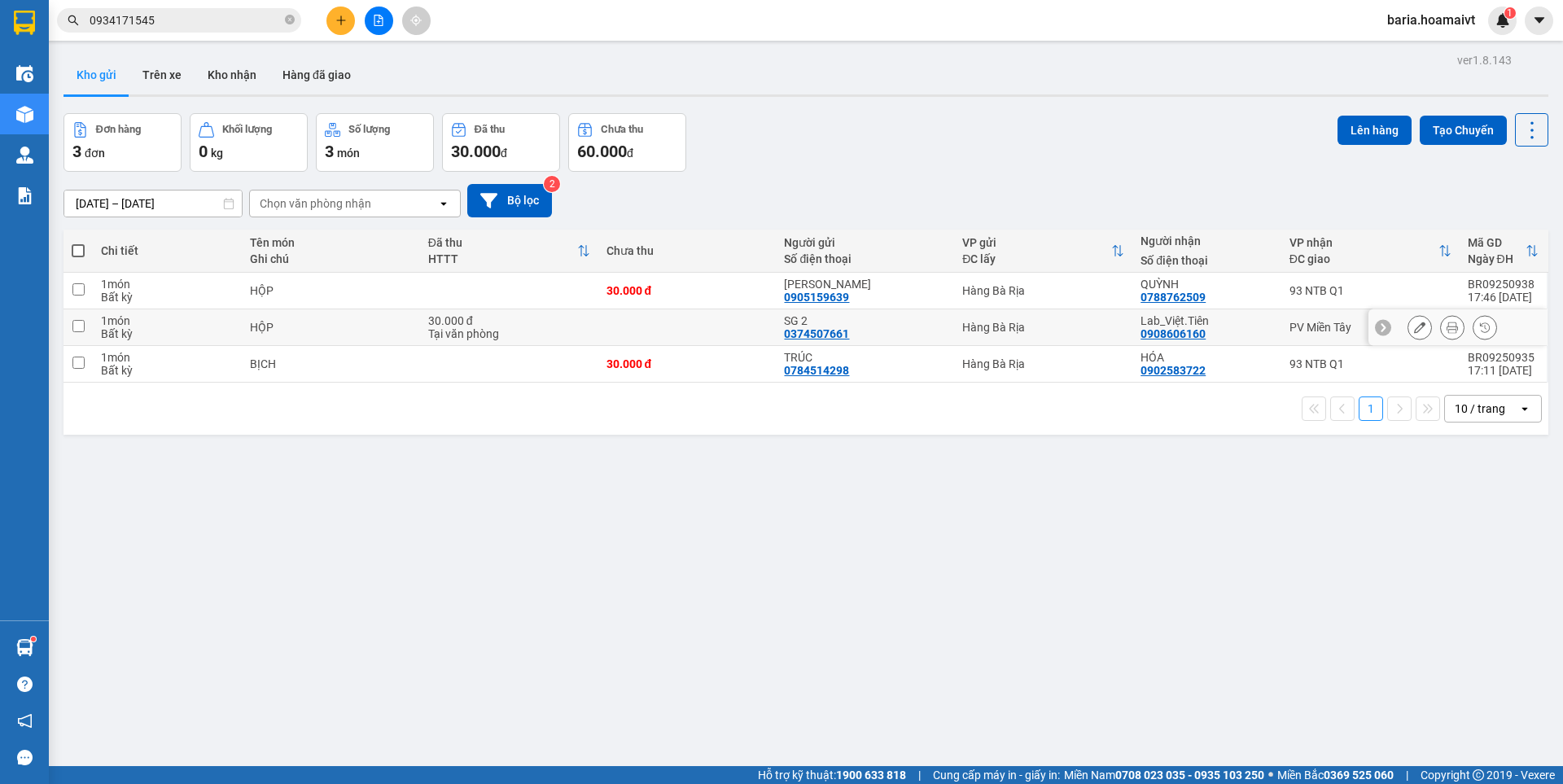
click at [1282, 321] on td "PV Miền Tây" at bounding box center [1371, 327] width 178 height 36
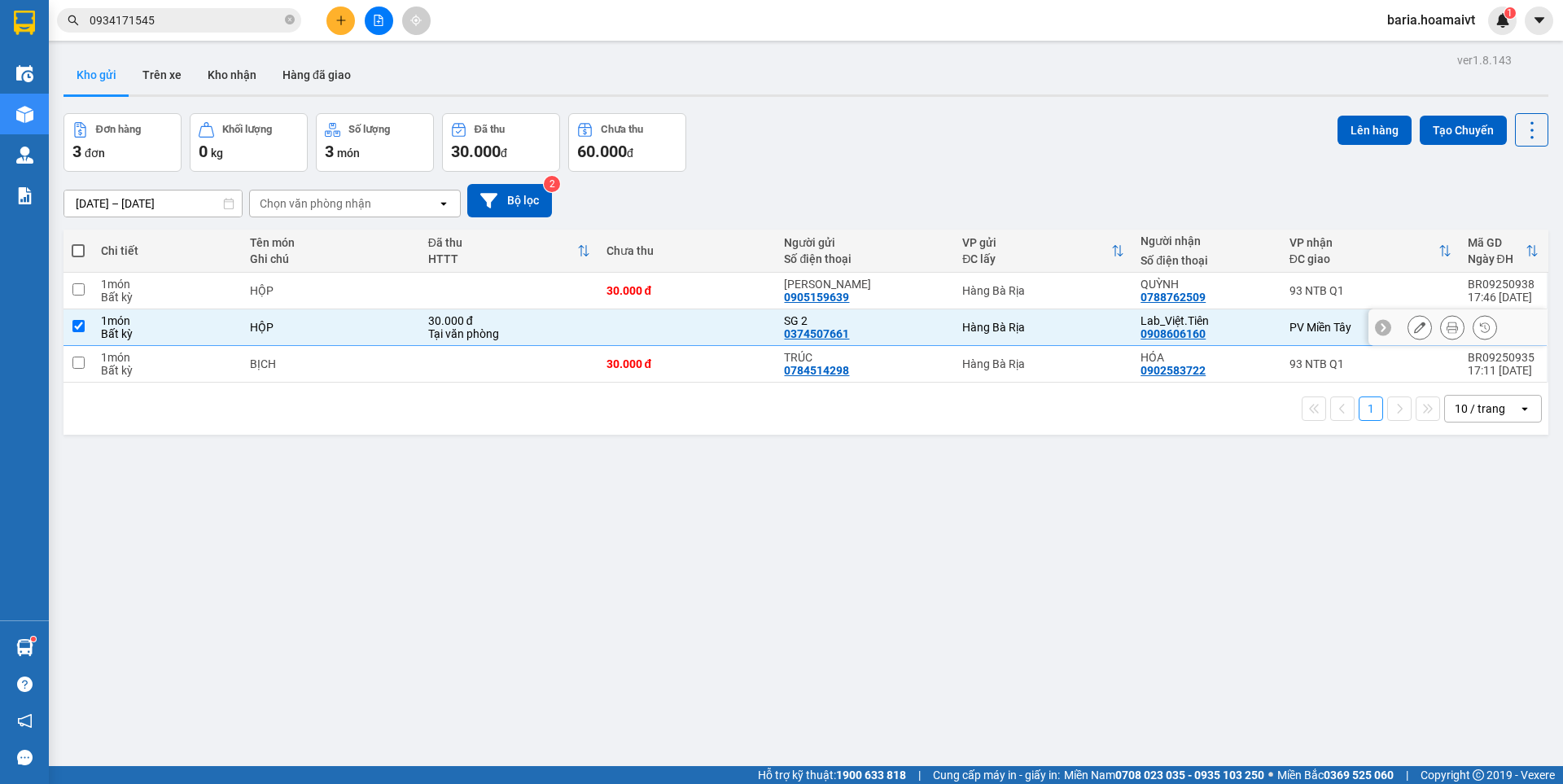
checkbox input "true"
click at [1376, 132] on button "Lên hàng" at bounding box center [1374, 130] width 74 height 29
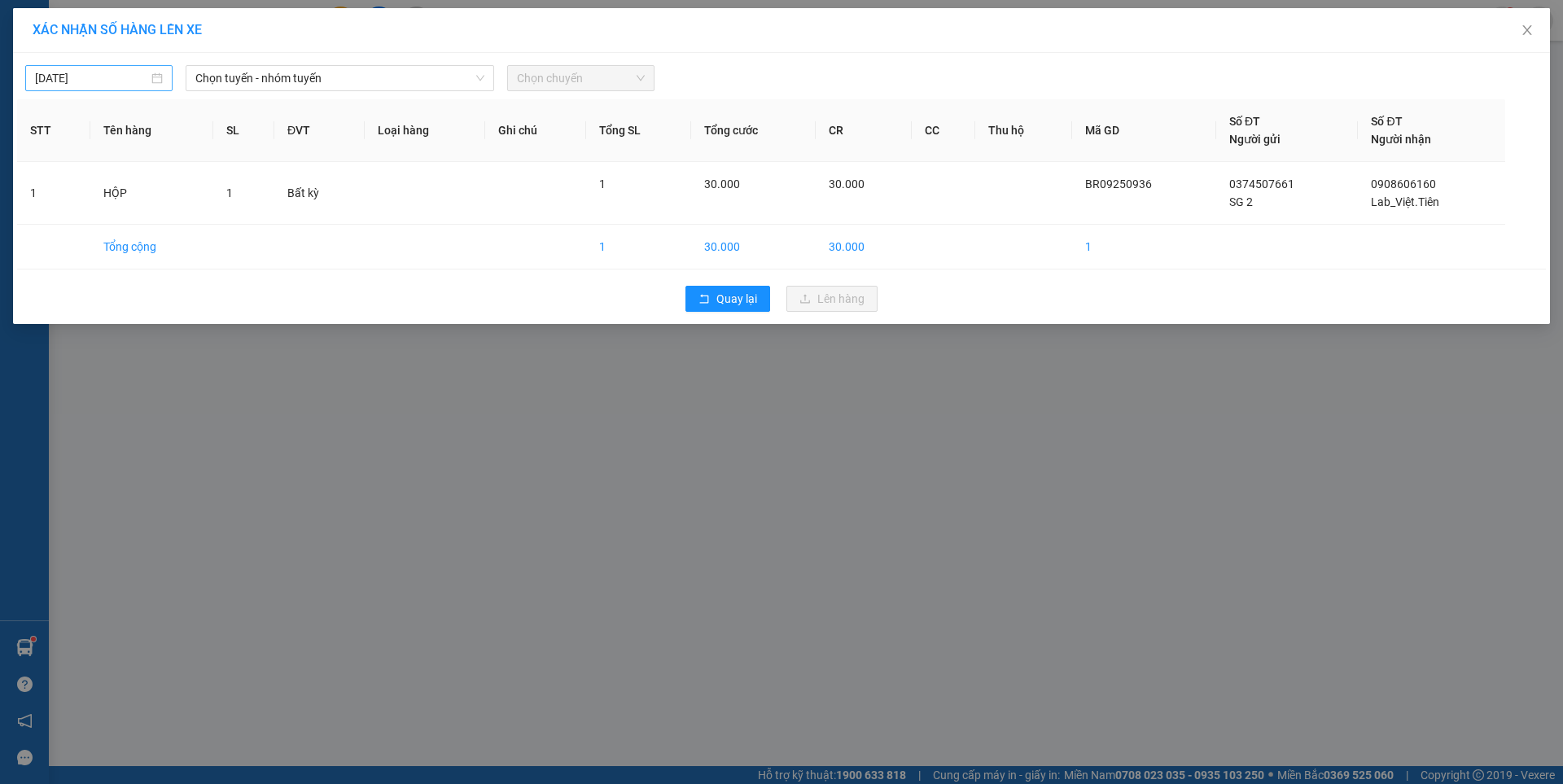
click at [152, 74] on div "[DATE]" at bounding box center [98, 78] width 128 height 18
click at [143, 75] on input "[DATE]" at bounding box center [91, 78] width 113 height 18
click at [55, 221] on div "14" at bounding box center [49, 221] width 19 height 19
type input "[DATE]"
click at [425, 72] on span "Chọn tuyến - nhóm tuyến" at bounding box center [340, 77] width 289 height 25
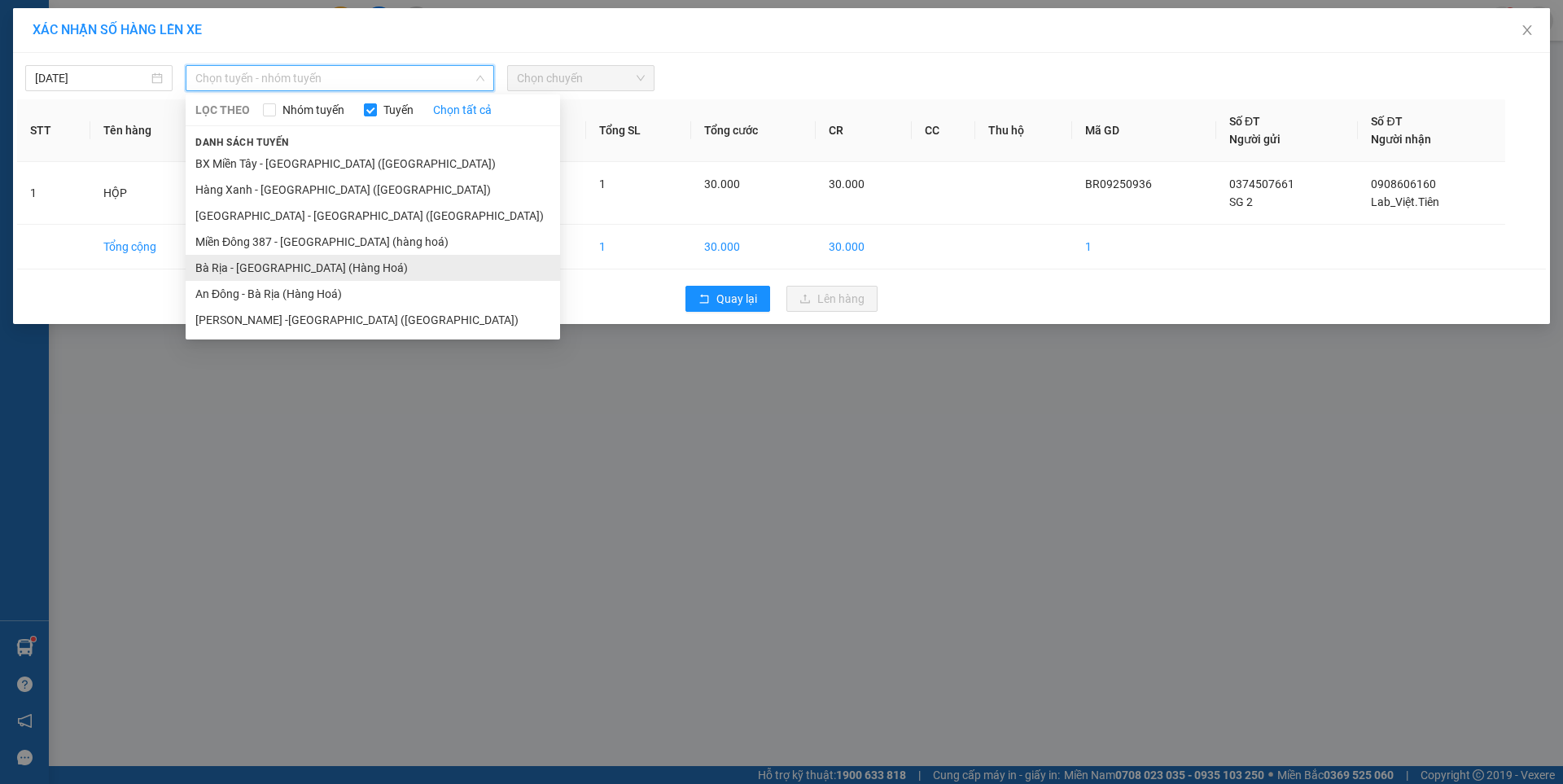
click at [303, 267] on li "Bà Rịa - [GEOGRAPHIC_DATA] (Hàng Hoá)" at bounding box center [373, 267] width 375 height 26
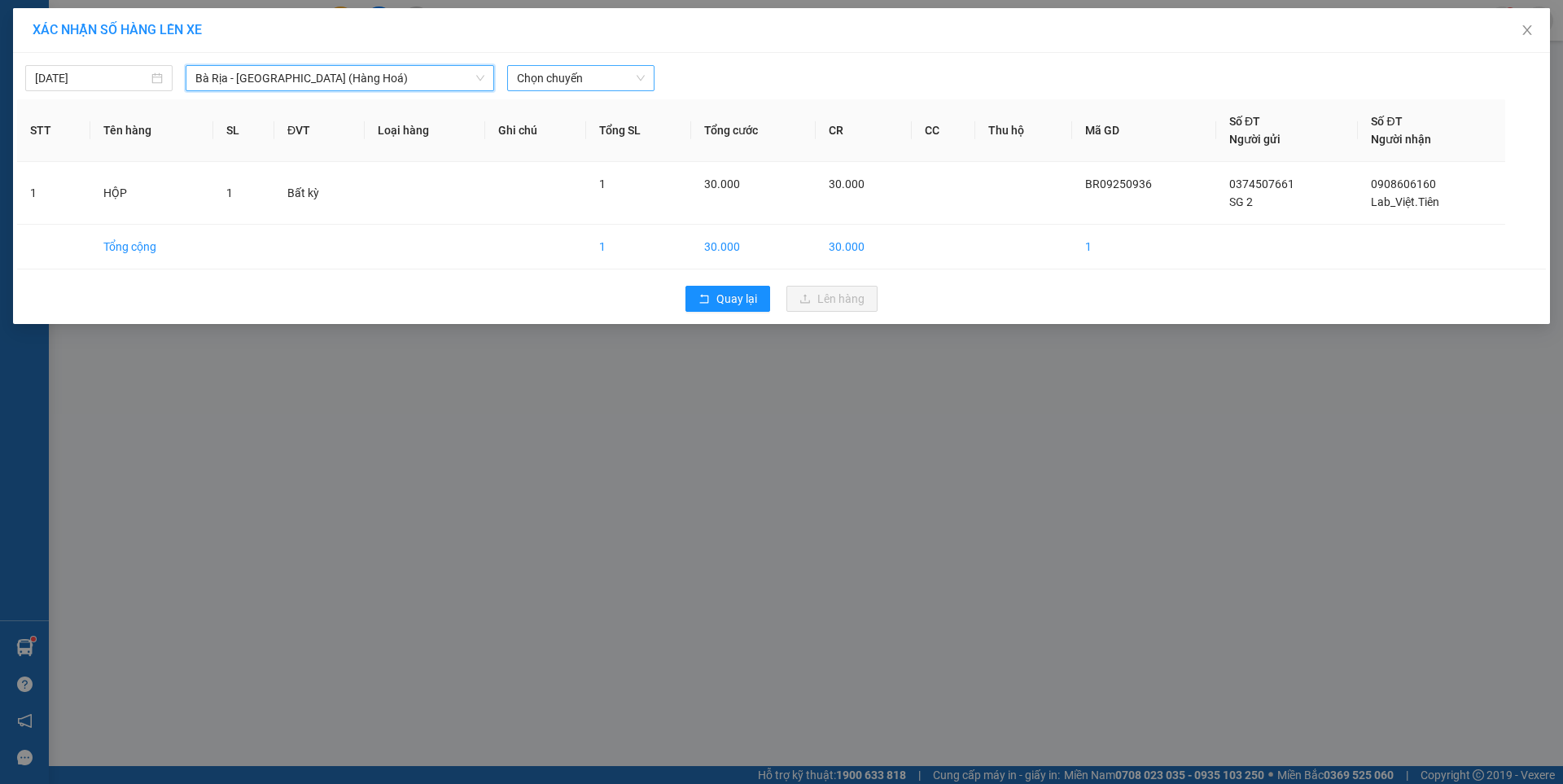
click at [575, 77] on span "Chọn chuyến" at bounding box center [580, 77] width 128 height 25
type input "0500"
click at [613, 138] on div "Thêm chuyến " 05:00 "" at bounding box center [593, 137] width 172 height 27
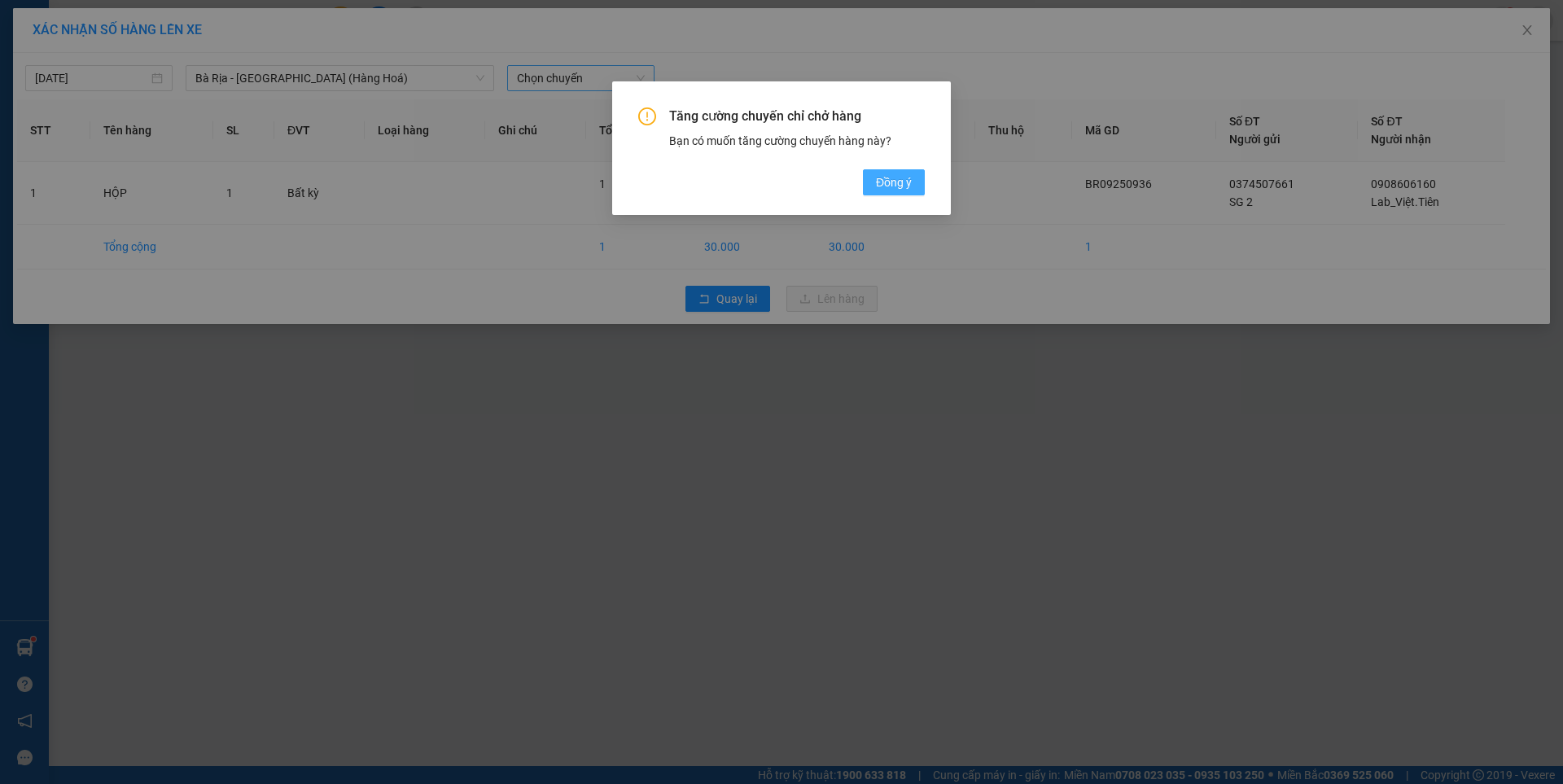
click at [895, 173] on button "Đồng ý" at bounding box center [894, 182] width 62 height 26
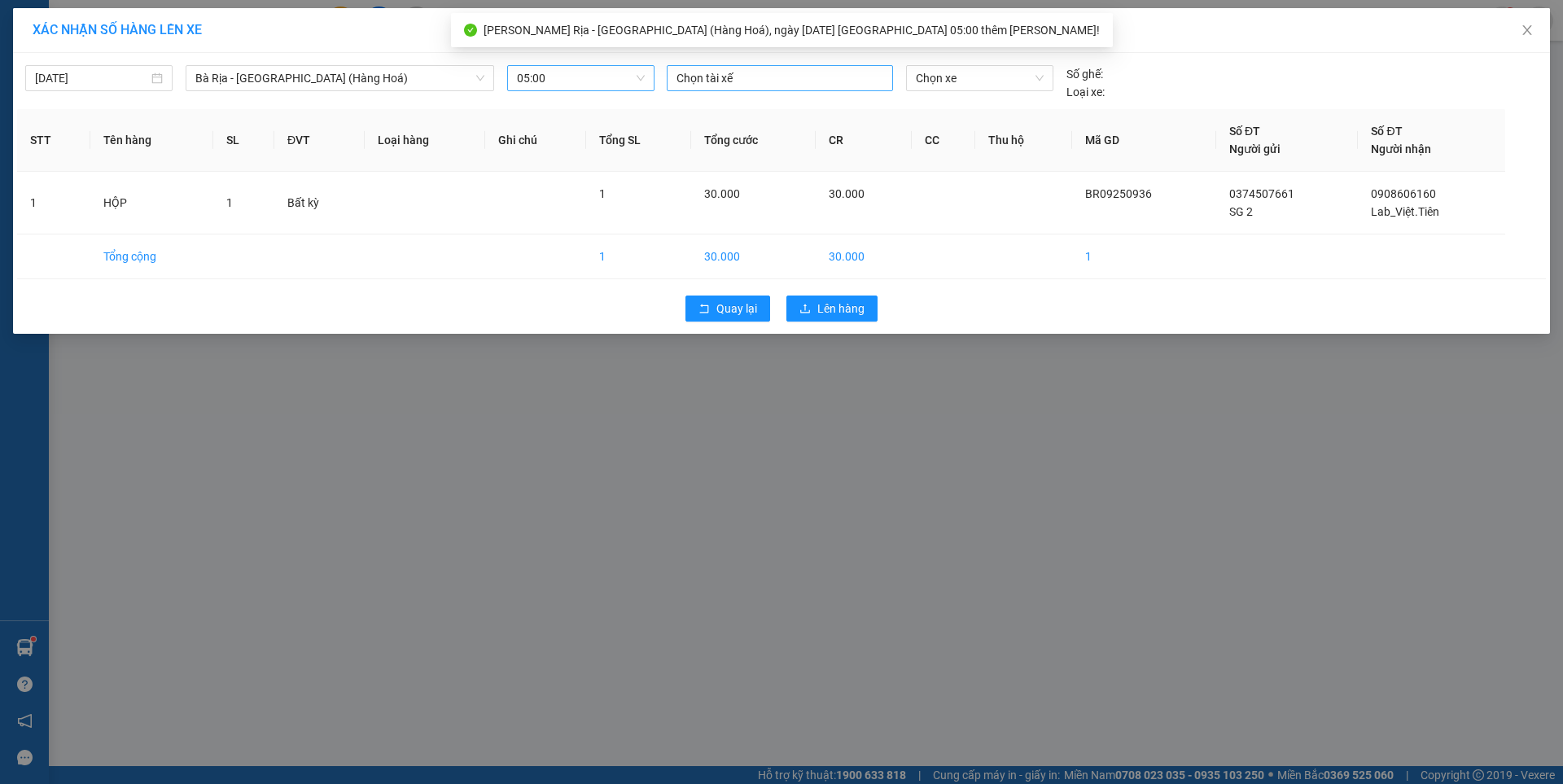
click at [765, 80] on div at bounding box center [780, 77] width 218 height 19
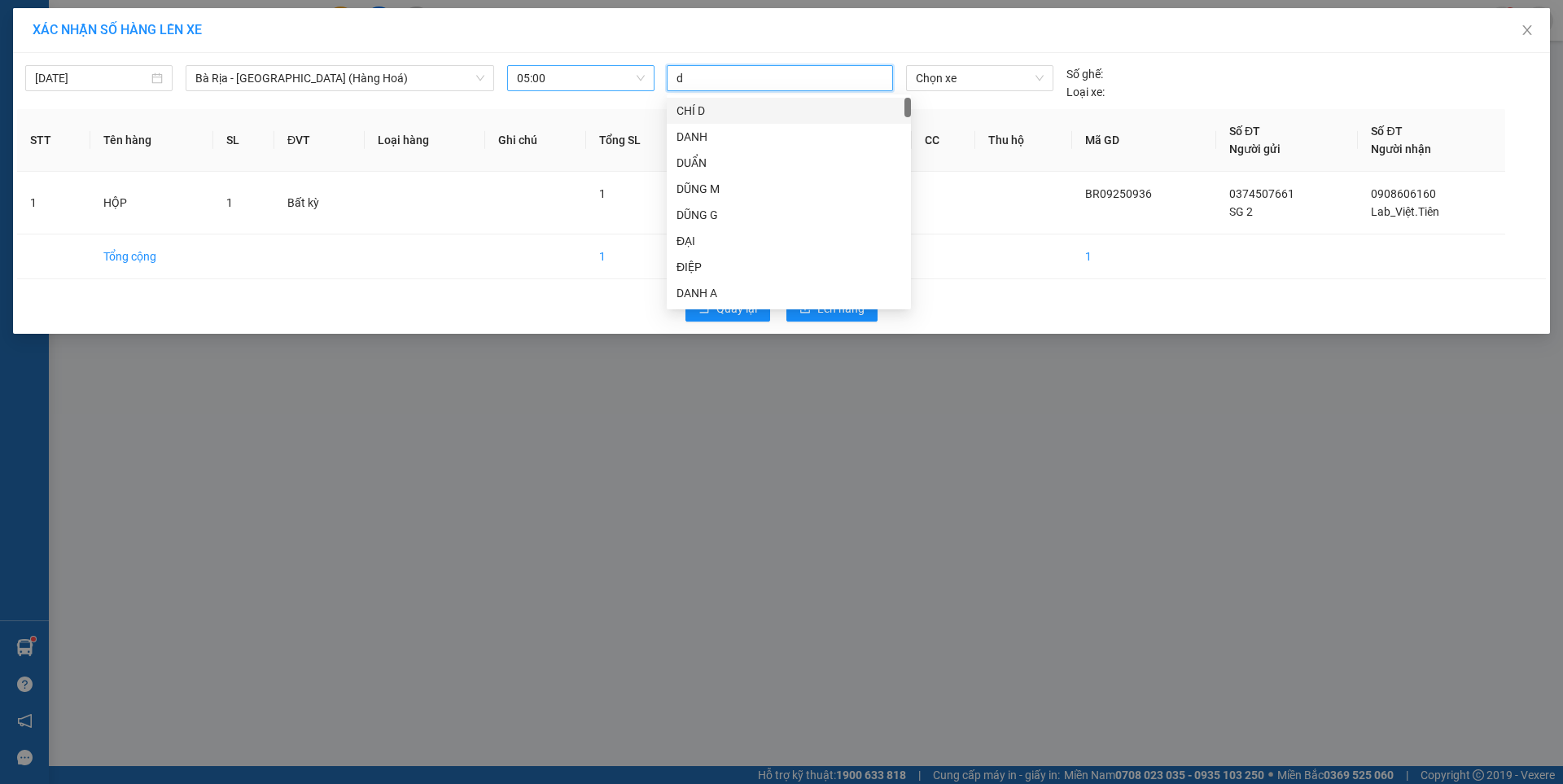
type input "du"
click at [692, 289] on div "ĐỦ" at bounding box center [789, 293] width 225 height 18
click at [1020, 74] on span "Chọn xe" at bounding box center [980, 77] width 127 height 25
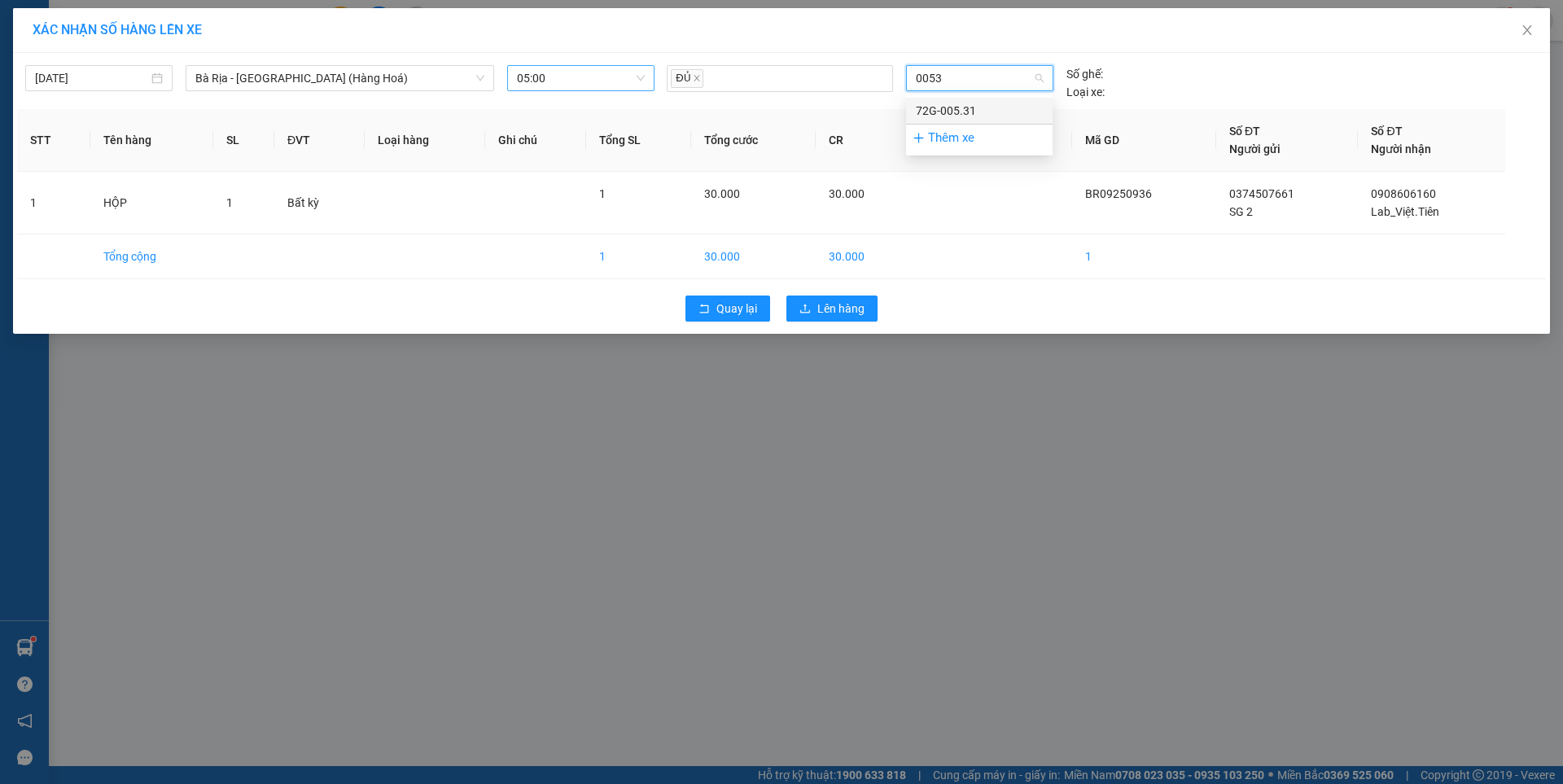
type input "00531"
click at [950, 112] on div "72G-005.31" at bounding box center [980, 111] width 127 height 18
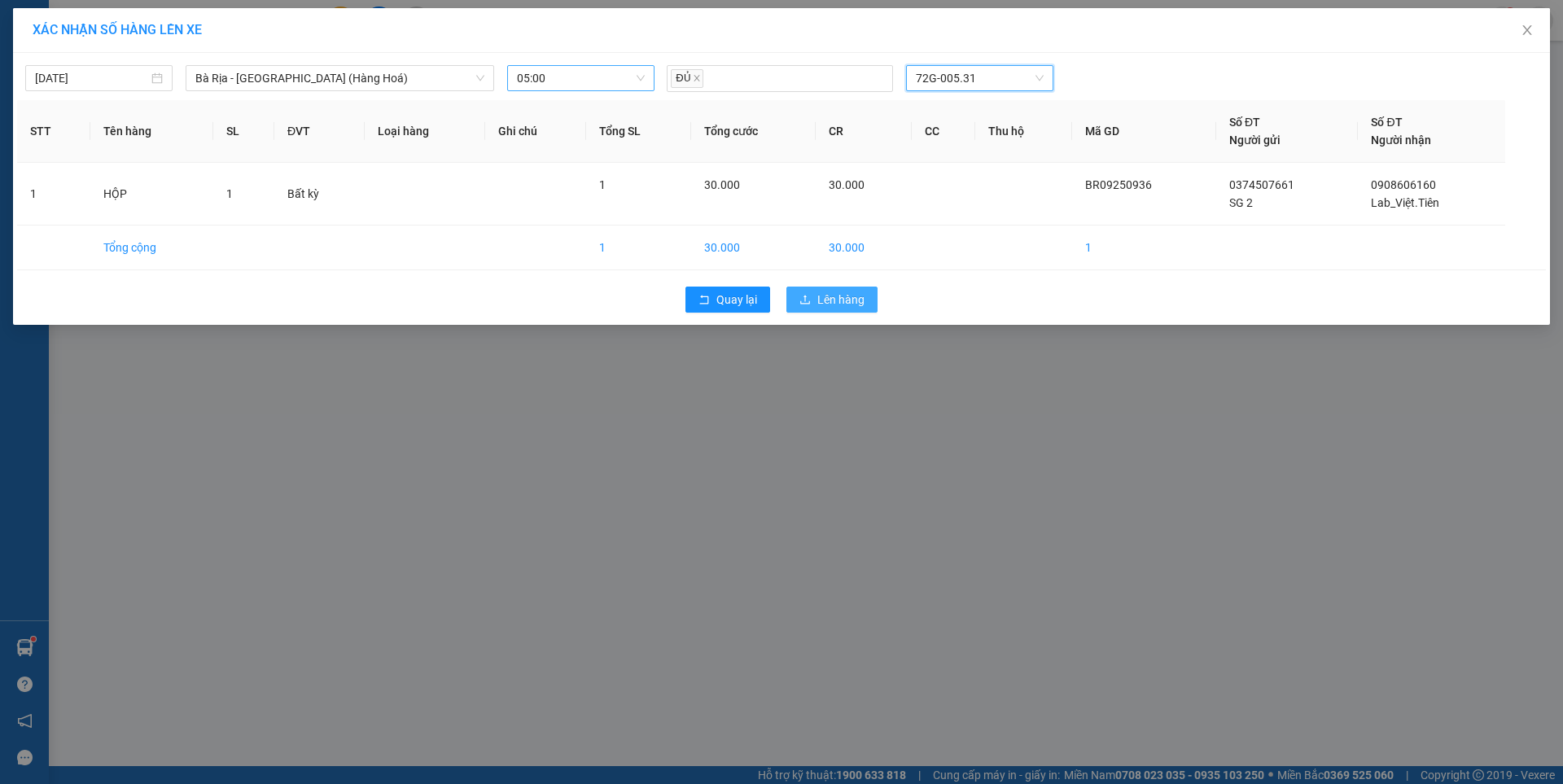
click at [828, 301] on span "Lên hàng" at bounding box center [841, 299] width 47 height 18
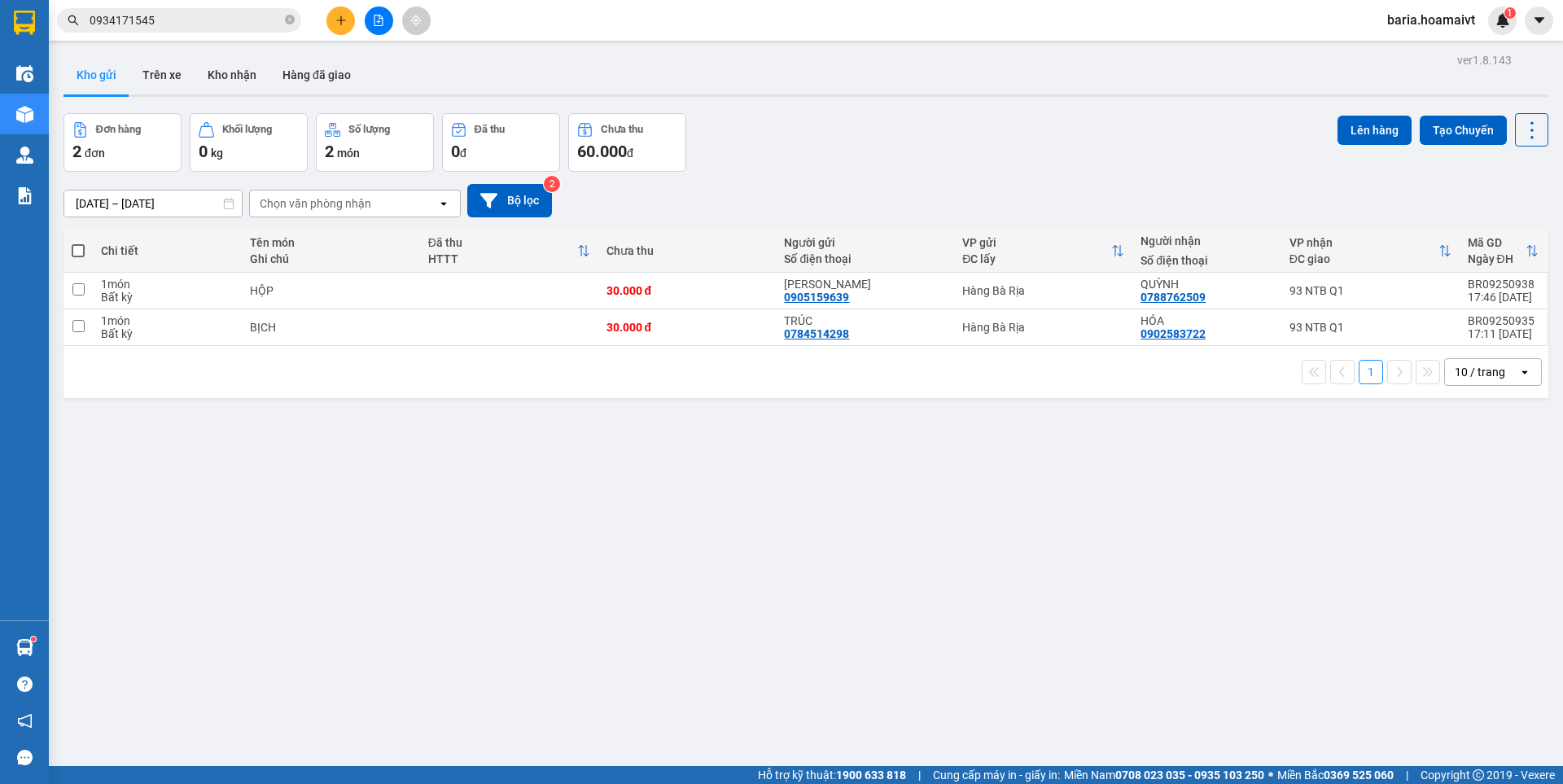
click at [74, 249] on span at bounding box center [78, 250] width 13 height 13
click at [78, 243] on input "checkbox" at bounding box center [78, 243] width 0 height 0
checkbox input "true"
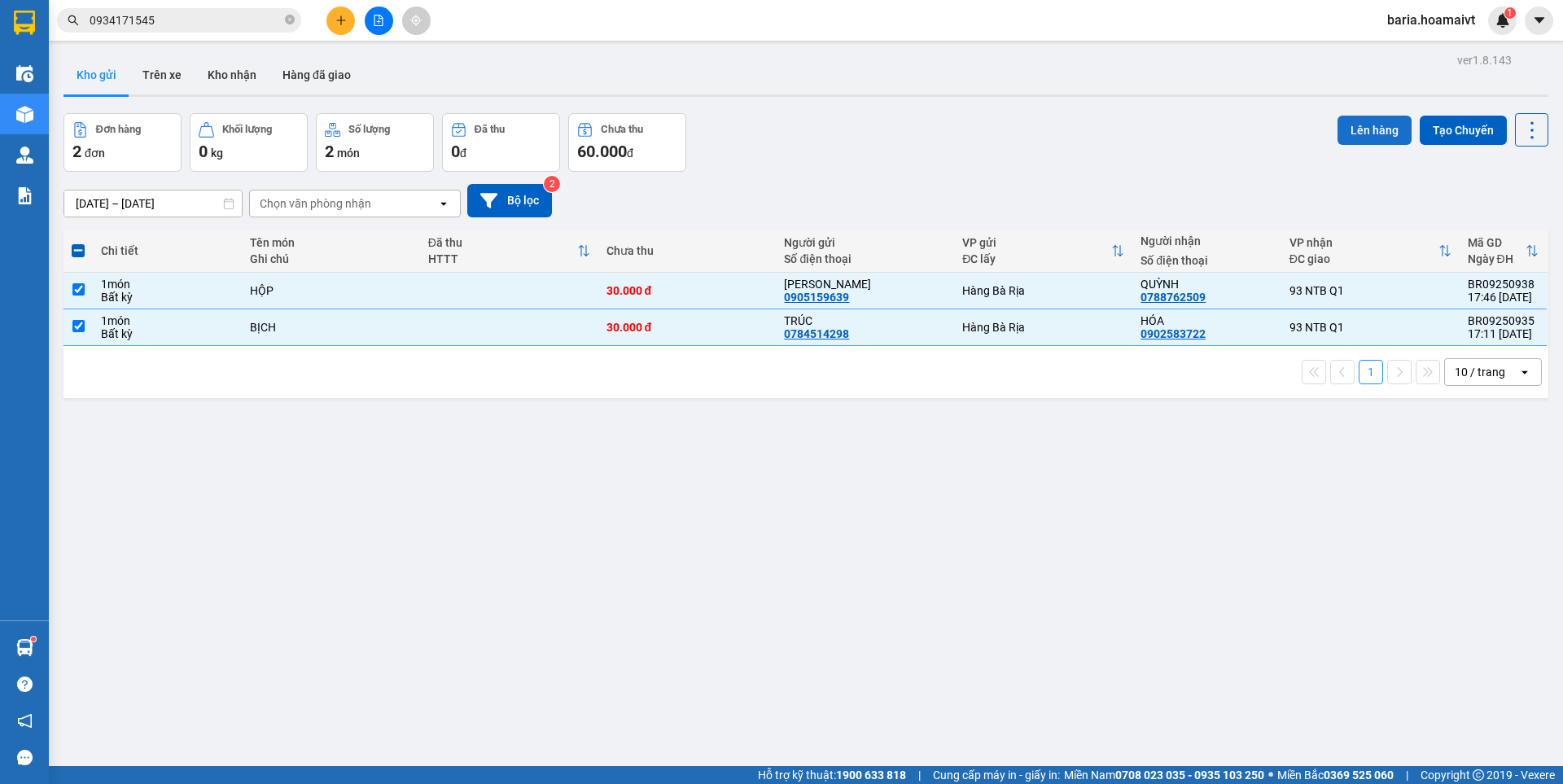
click at [1351, 124] on button "Lên hàng" at bounding box center [1374, 130] width 74 height 29
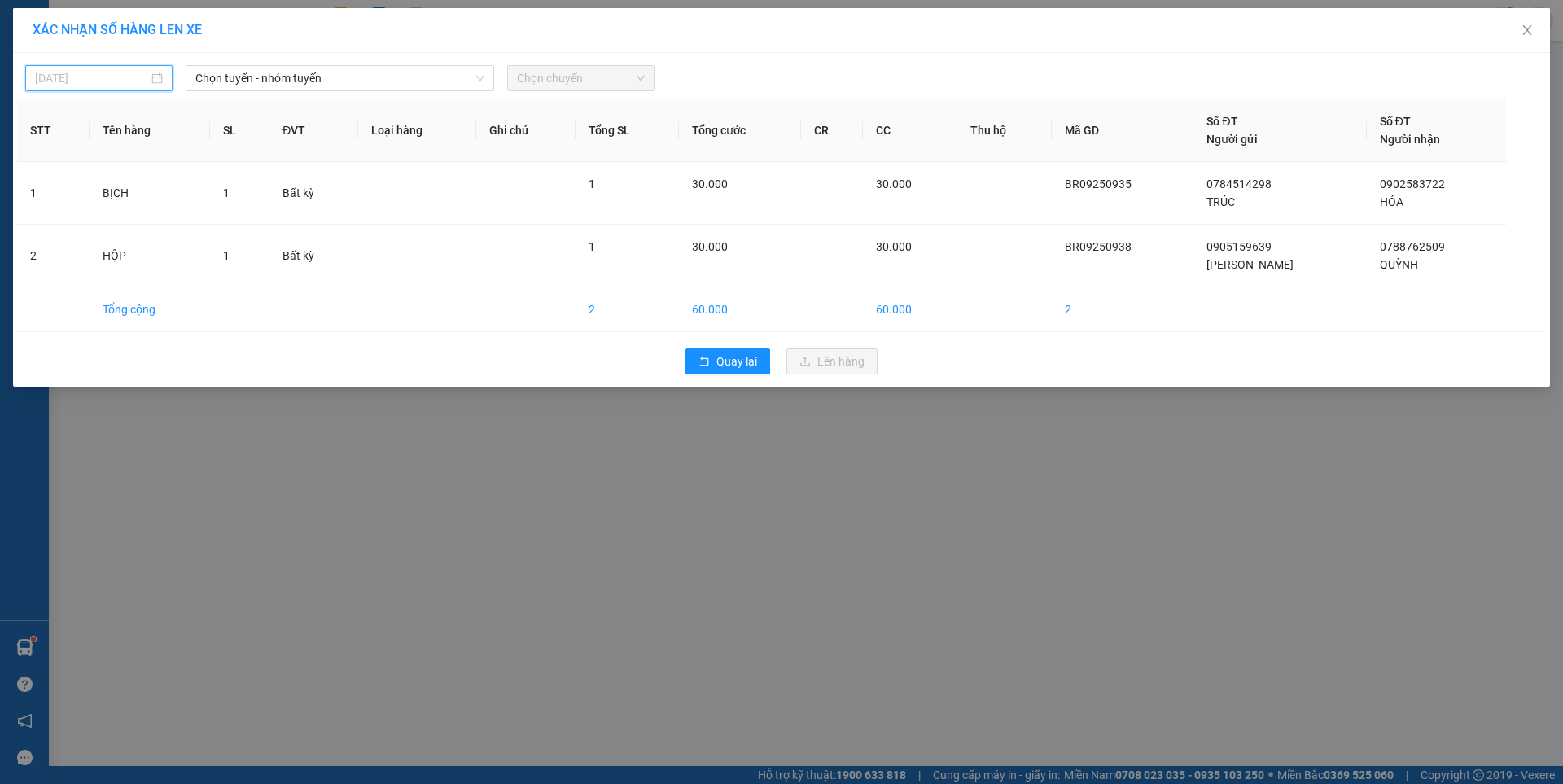
click at [135, 75] on input "[DATE]" at bounding box center [91, 78] width 113 height 18
click at [53, 219] on div "14" at bounding box center [49, 221] width 19 height 19
type input "[DATE]"
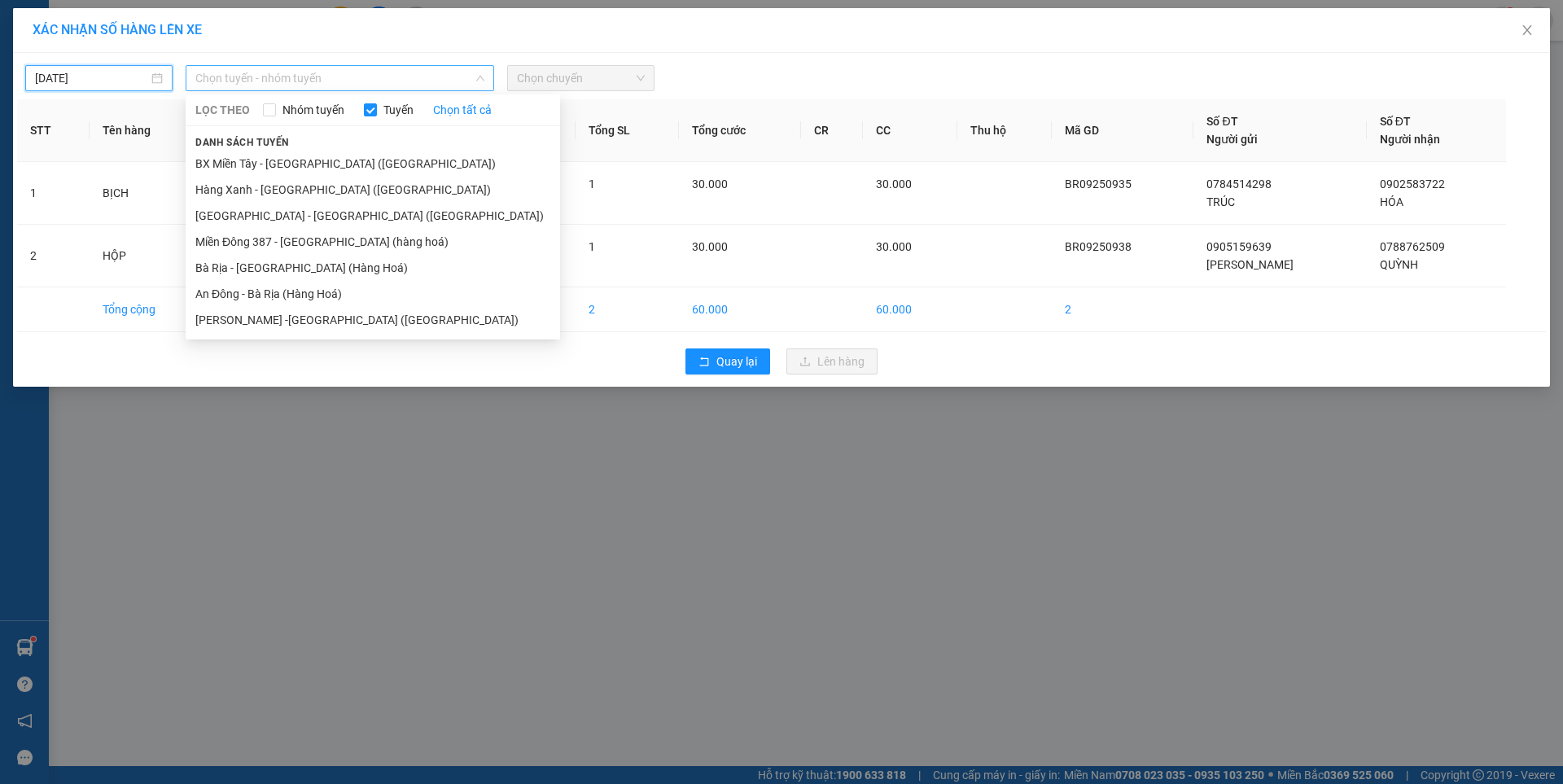
click at [463, 78] on span "Chọn tuyến - nhóm tuyến" at bounding box center [340, 77] width 289 height 25
click at [283, 271] on li "Bà Rịa - [GEOGRAPHIC_DATA] (Hàng Hoá)" at bounding box center [373, 267] width 375 height 26
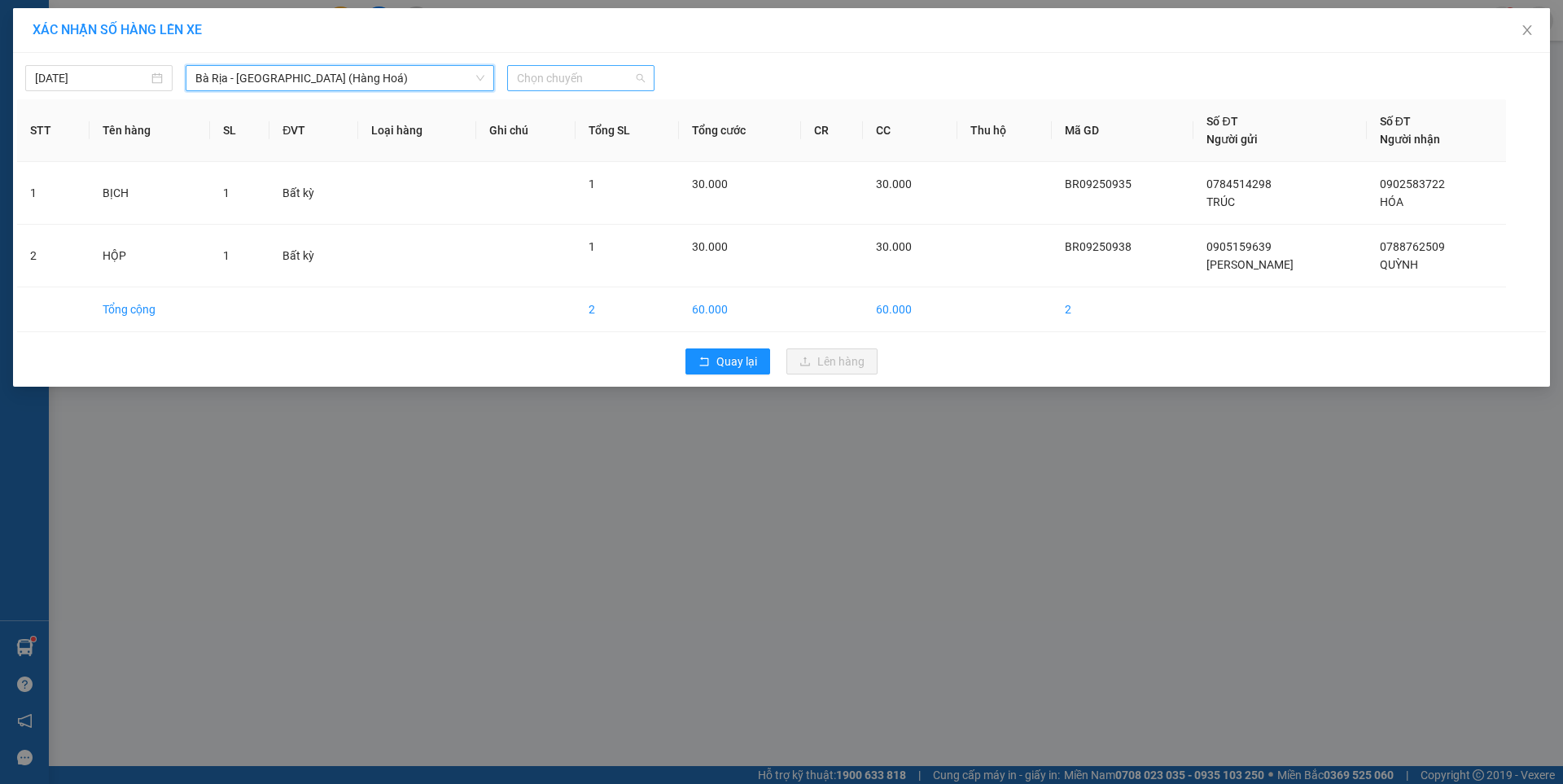
click at [580, 73] on span "Chọn chuyến" at bounding box center [580, 77] width 128 height 25
type input "0530"
click at [608, 139] on div "Thêm chuyến " 05:30 "" at bounding box center [593, 137] width 172 height 27
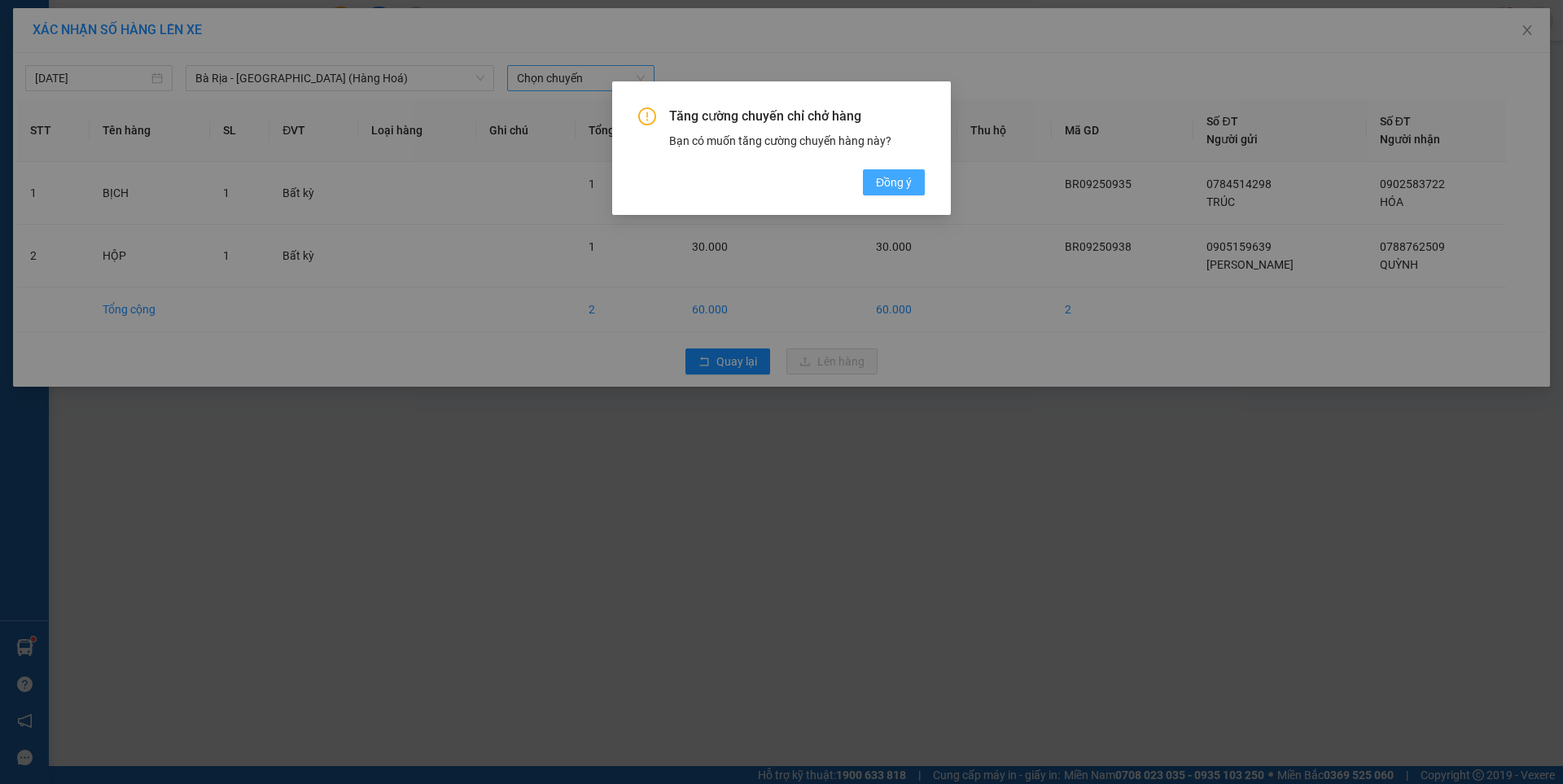
click at [880, 181] on span "Đồng ý" at bounding box center [893, 183] width 35 height 18
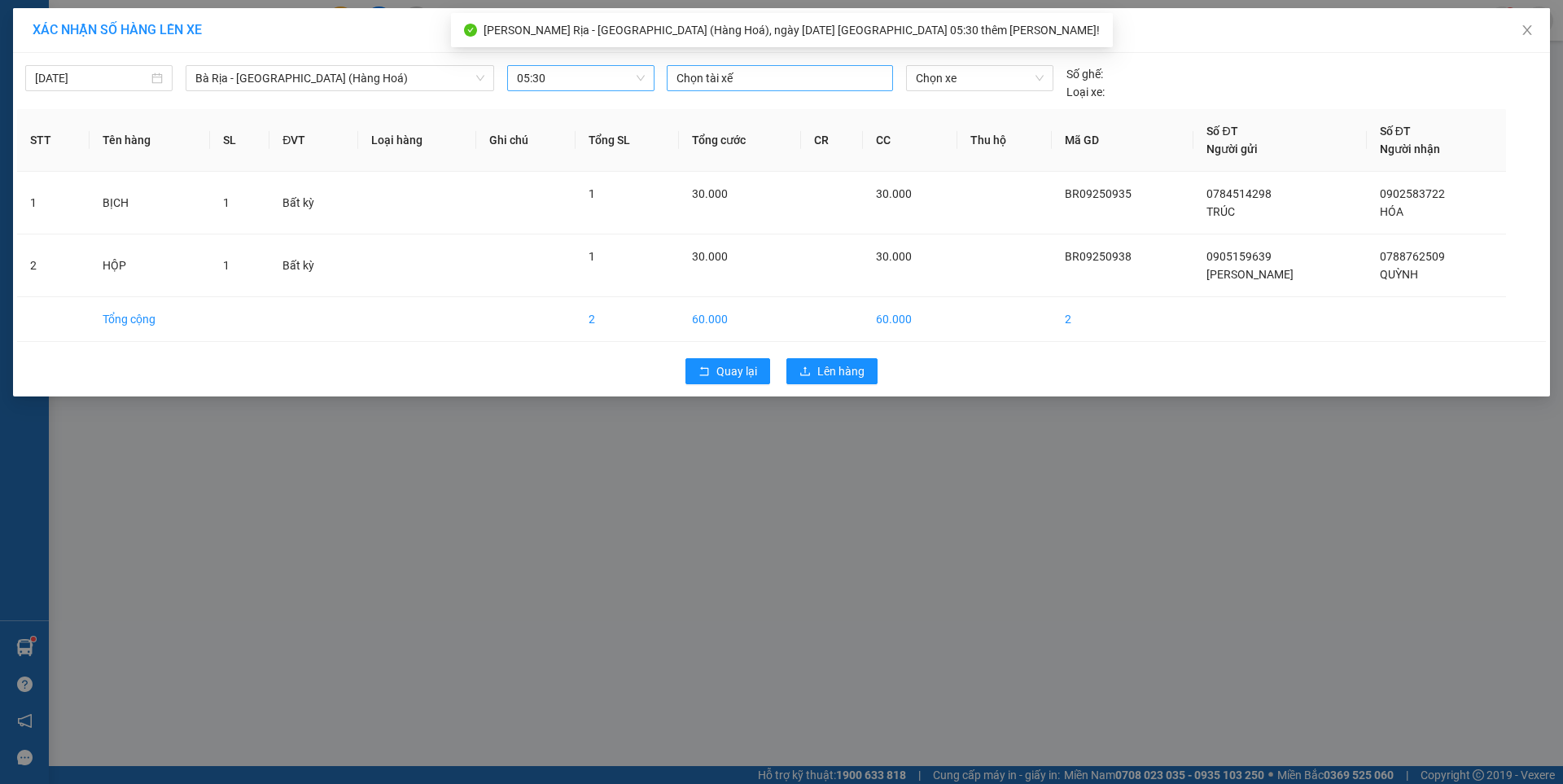
click at [850, 84] on div at bounding box center [780, 77] width 218 height 19
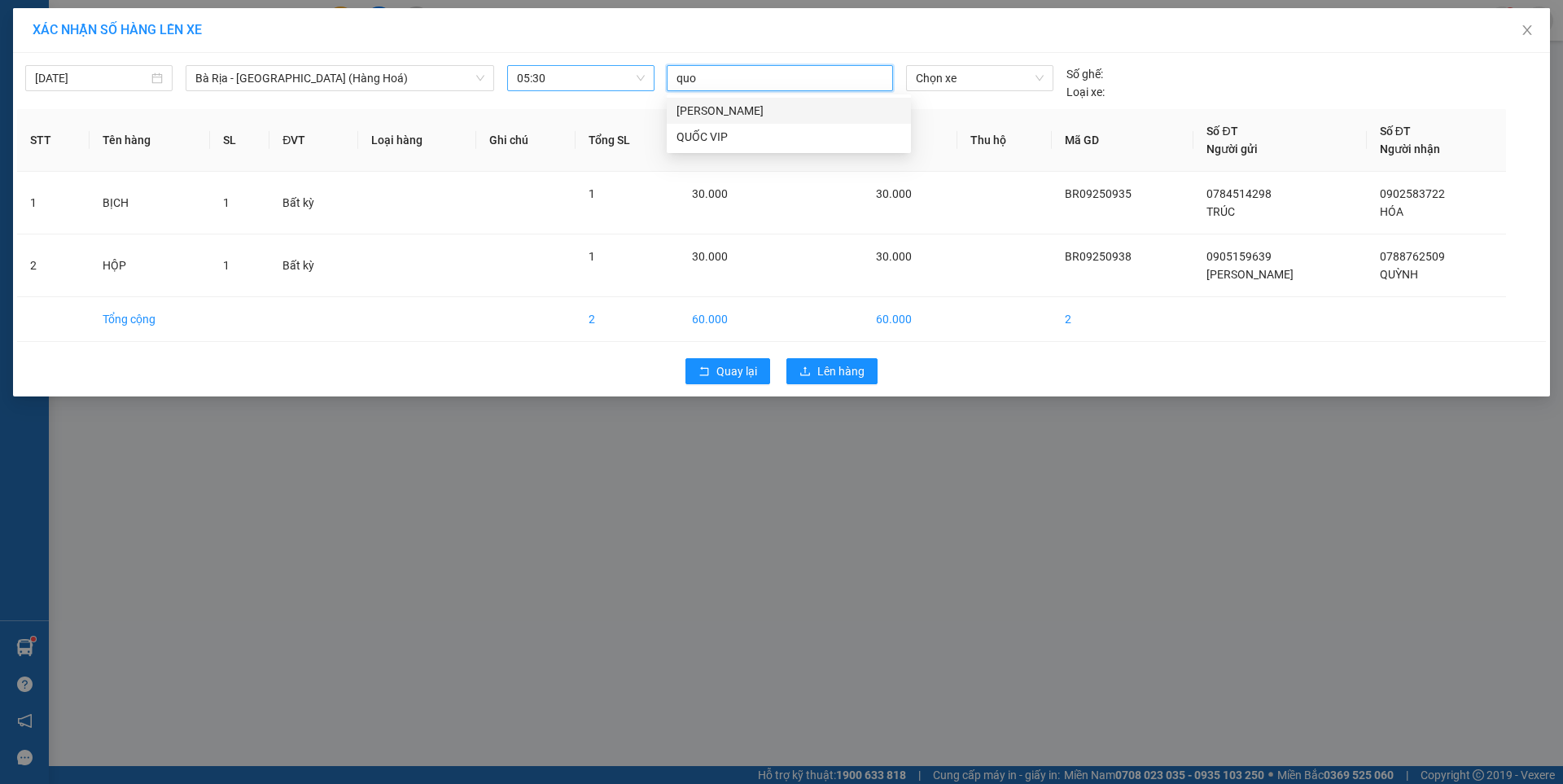
type input "quoc"
click at [699, 143] on div "QUỐC VIP" at bounding box center [789, 137] width 225 height 18
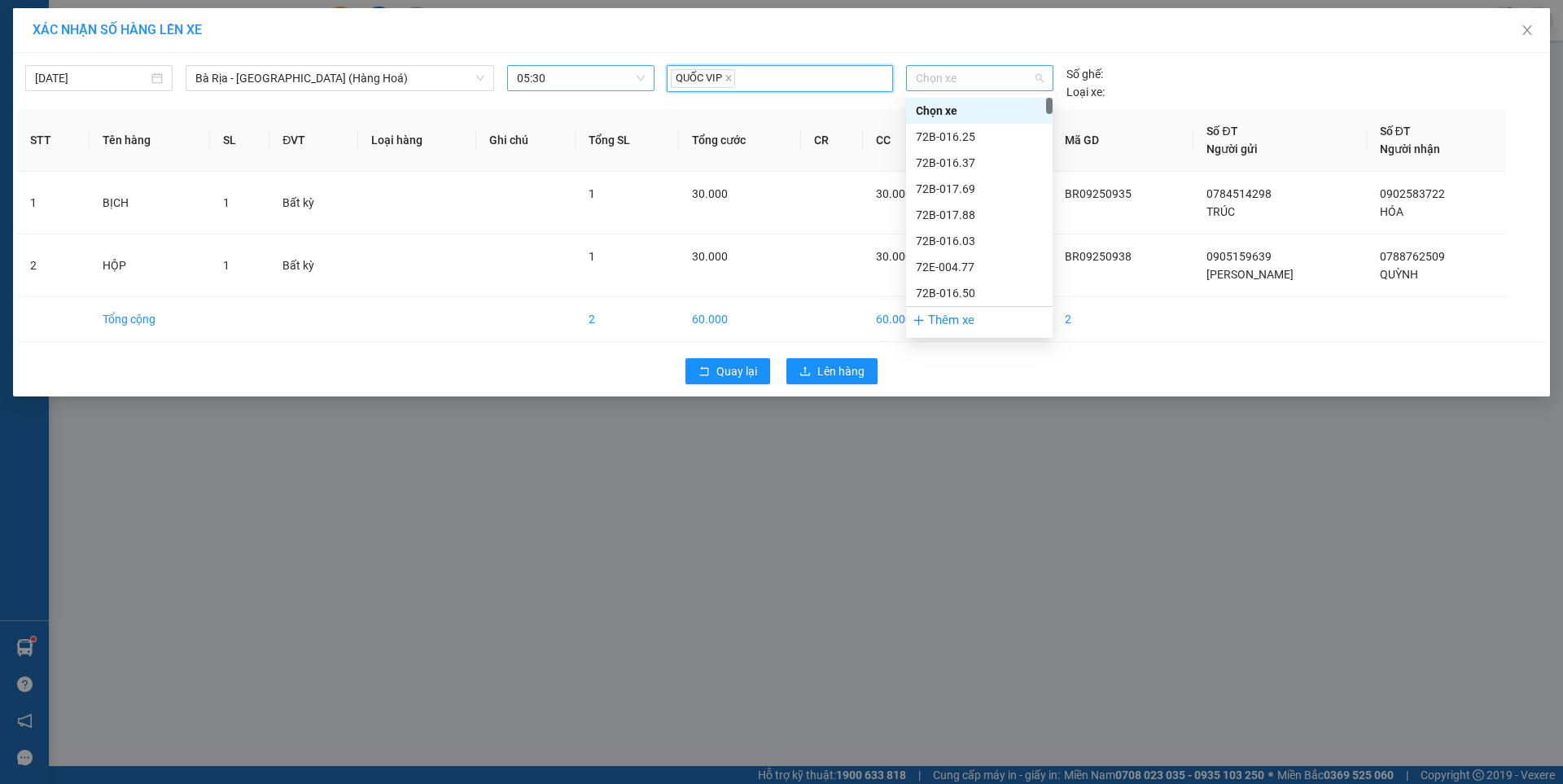
click at [950, 83] on span "Chọn xe" at bounding box center [980, 77] width 127 height 25
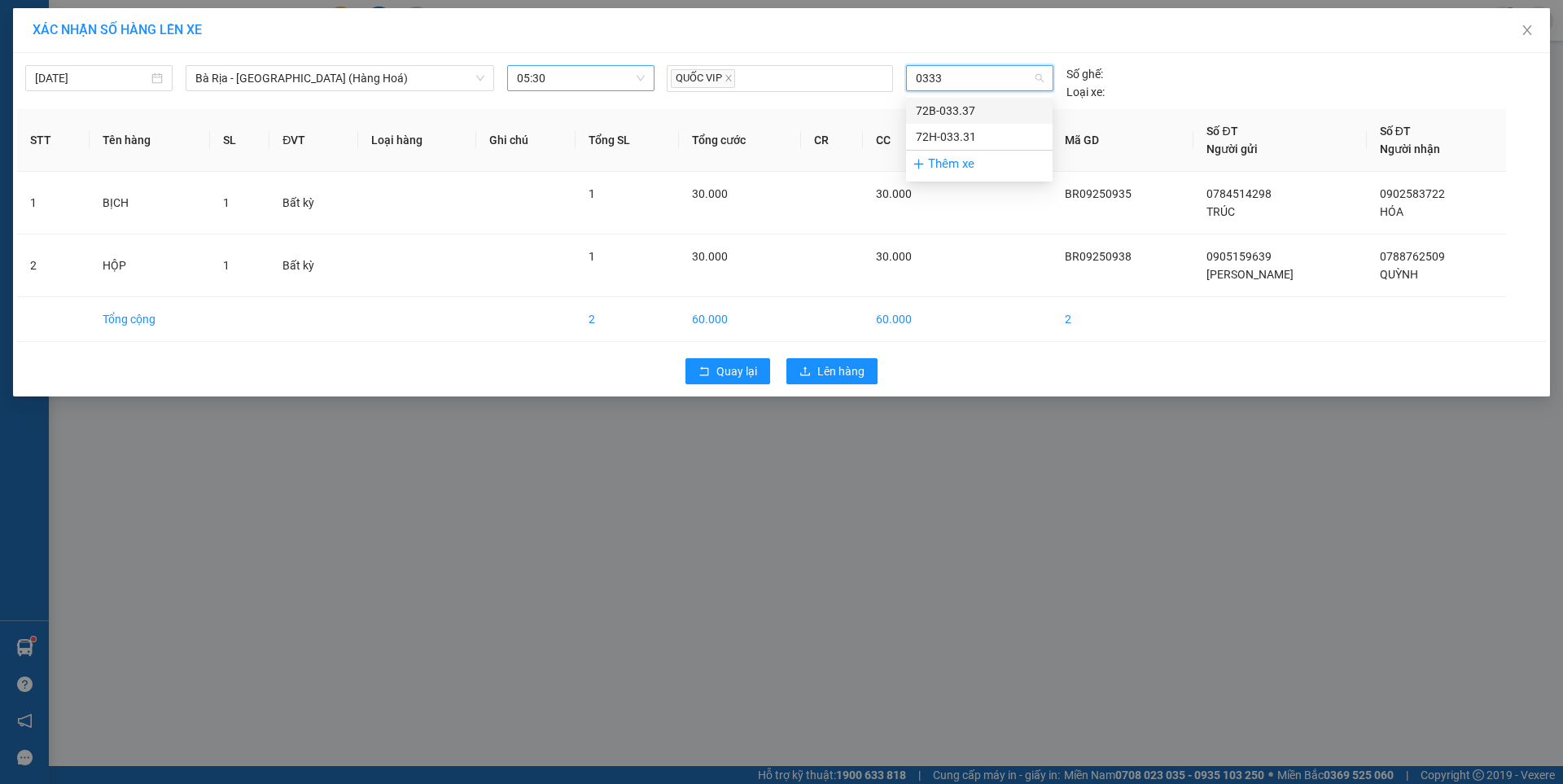
type input "03331"
click at [958, 109] on div "72H-033.31" at bounding box center [980, 111] width 127 height 18
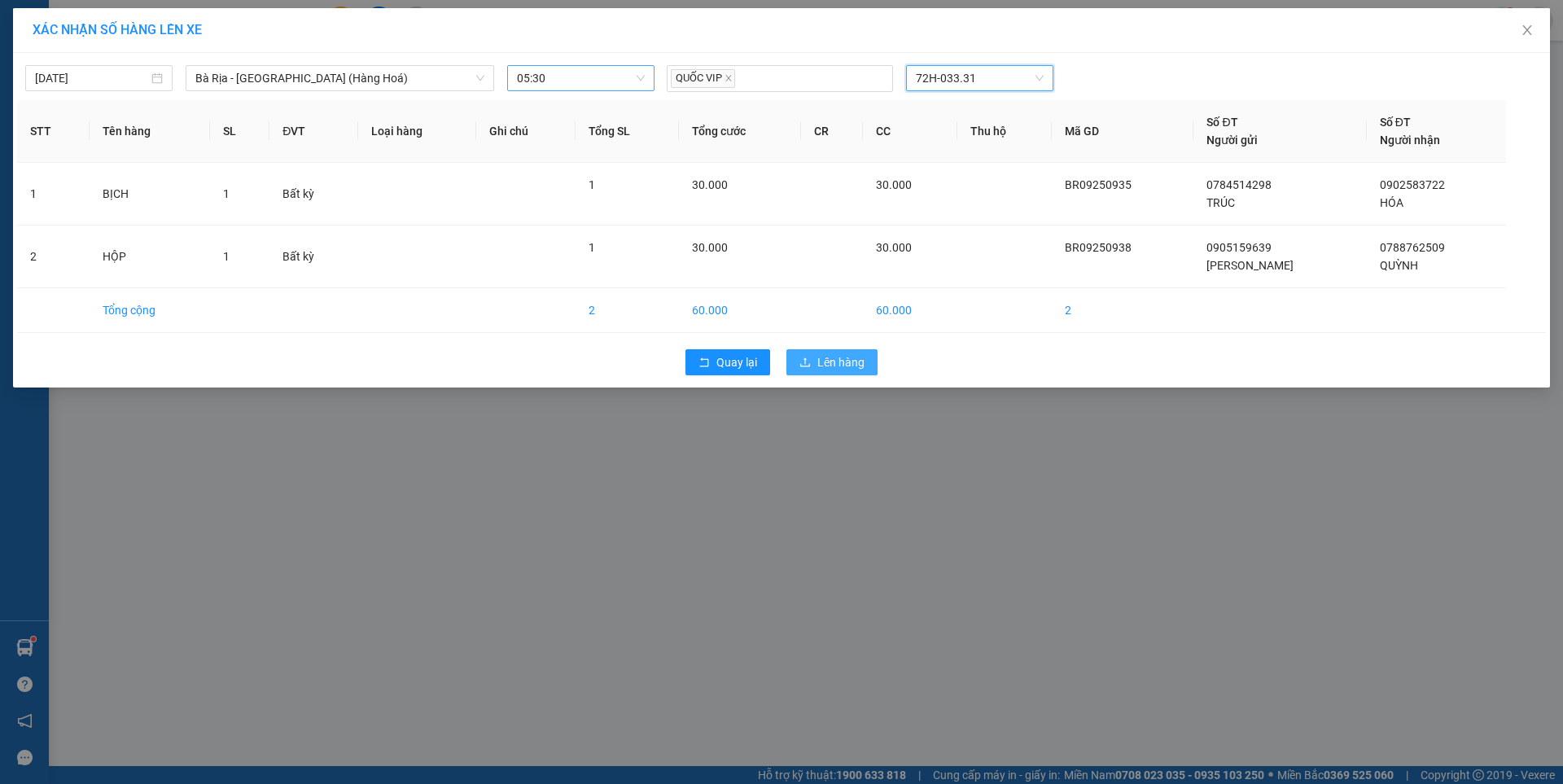
click at [827, 357] on span "Lên hàng" at bounding box center [841, 362] width 47 height 18
